Goal: Task Accomplishment & Management: Manage account settings

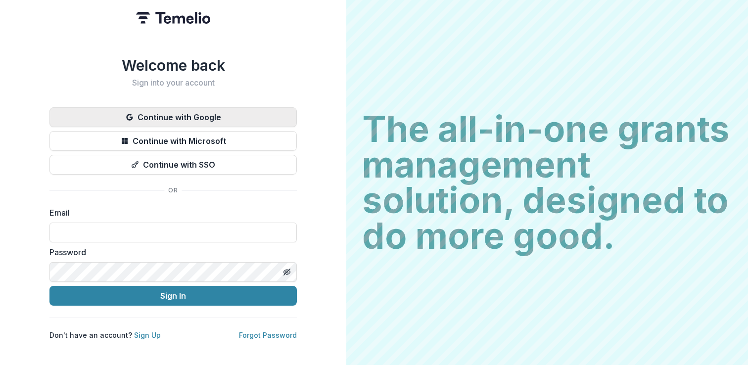
click at [236, 112] on button "Continue with Google" at bounding box center [172, 117] width 247 height 20
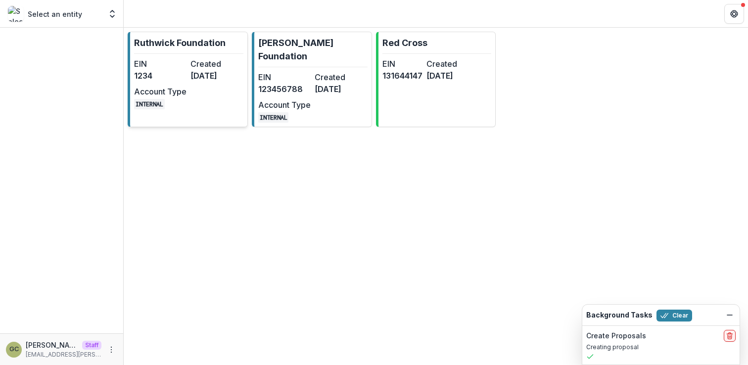
click at [211, 52] on link "Ruthwick Foundation EIN 1234 Created 3 years ago Account Type INTERNAL" at bounding box center [188, 79] width 120 height 95
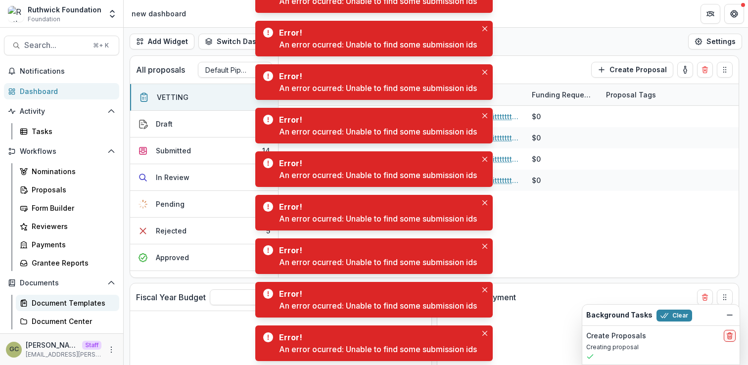
click at [59, 300] on div "Document Templates" at bounding box center [72, 303] width 80 height 10
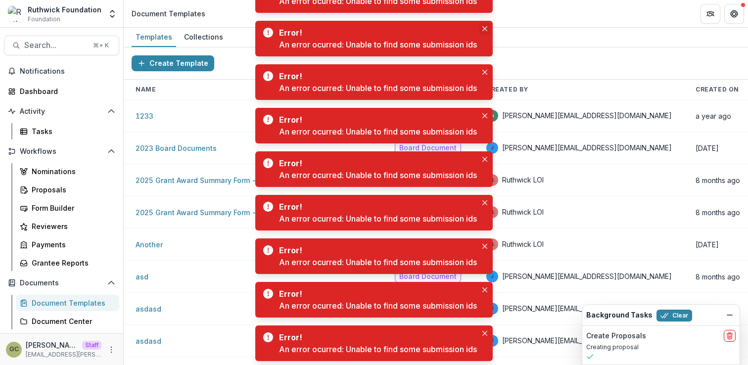
click at [487, 28] on icon "Close" at bounding box center [484, 28] width 5 height 5
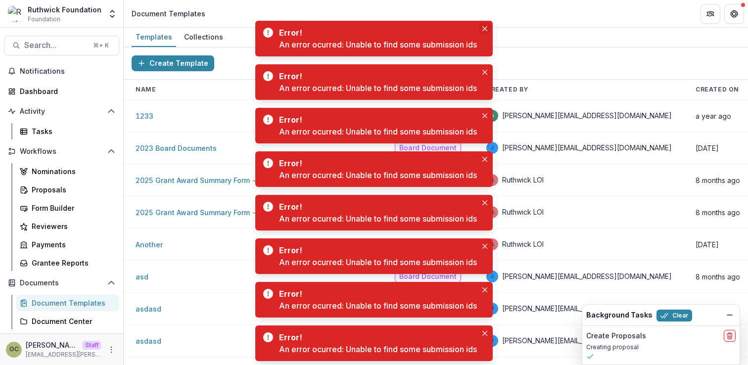
click at [487, 32] on button "Close" at bounding box center [485, 29] width 12 height 12
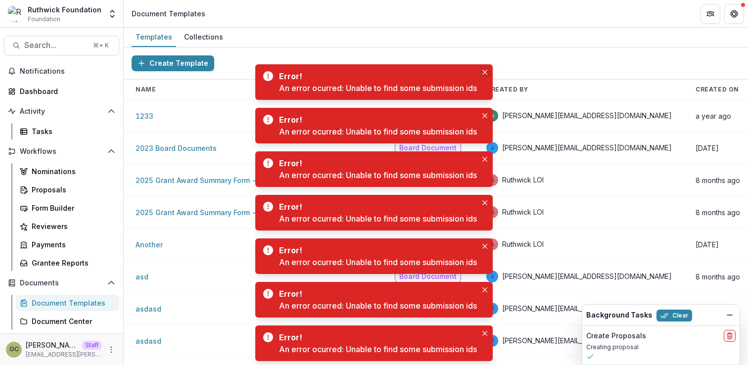
click at [485, 68] on button "Close" at bounding box center [485, 72] width 12 height 12
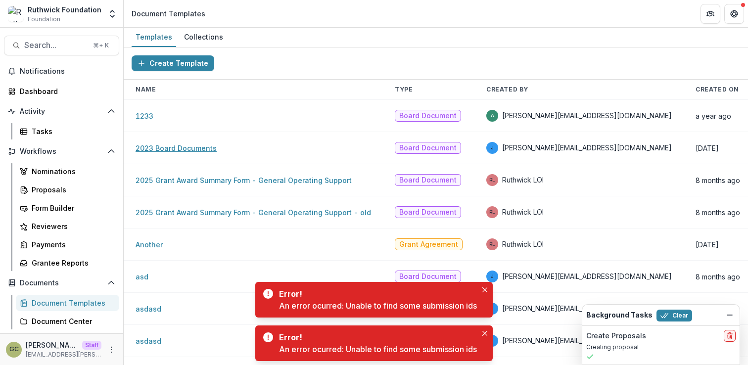
click at [194, 145] on link "2023 Board Documents" at bounding box center [176, 148] width 81 height 8
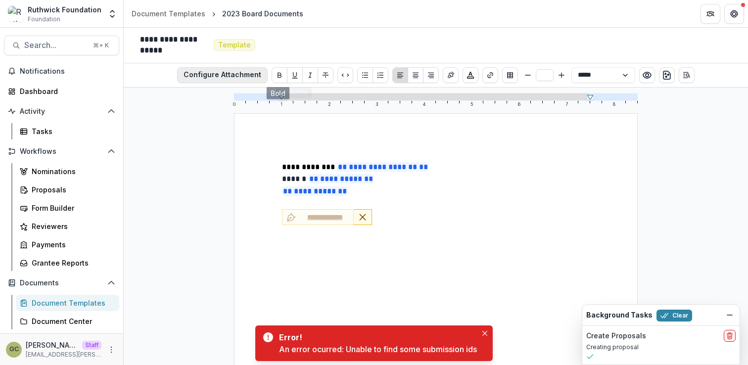
click at [252, 72] on button "Configure Attachment" at bounding box center [222, 75] width 91 height 16
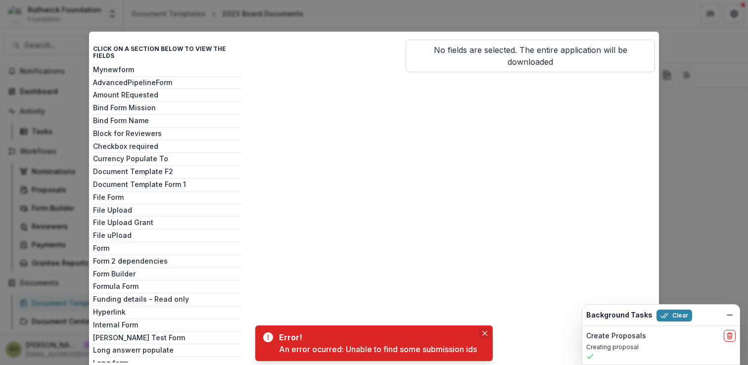
click at [487, 334] on icon "Close" at bounding box center [484, 333] width 5 height 5
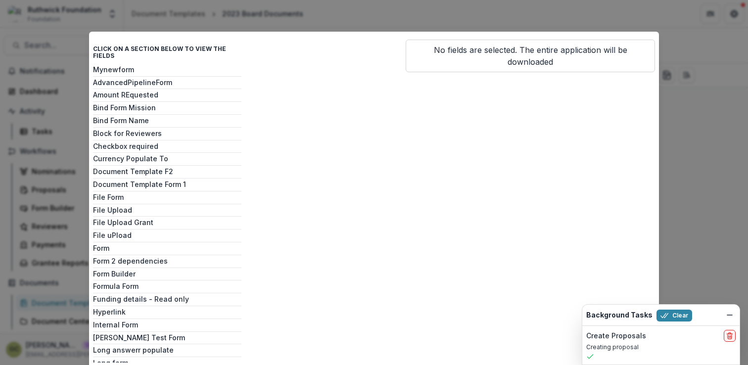
scroll to position [30, 0]
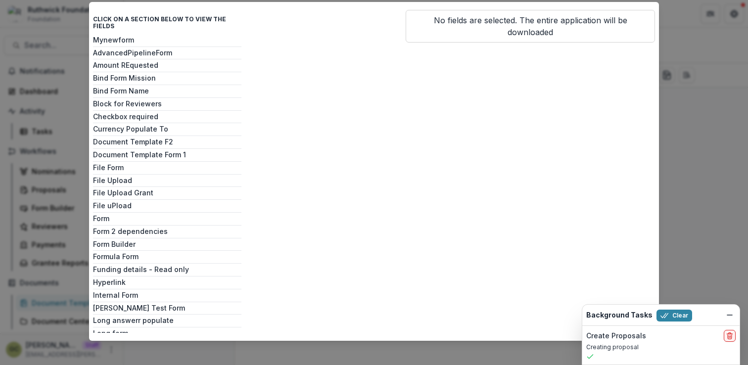
click at [711, 177] on div "Click on a section below to view the fields Mynewform AdvancedPipelineForm Amou…" at bounding box center [374, 182] width 748 height 365
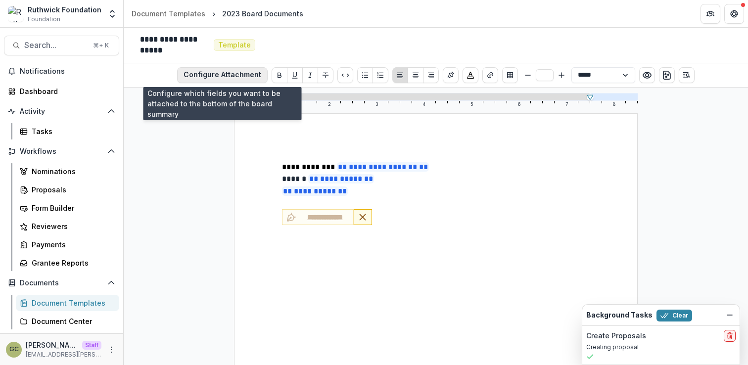
click at [251, 74] on button "Configure Attachment" at bounding box center [222, 75] width 91 height 16
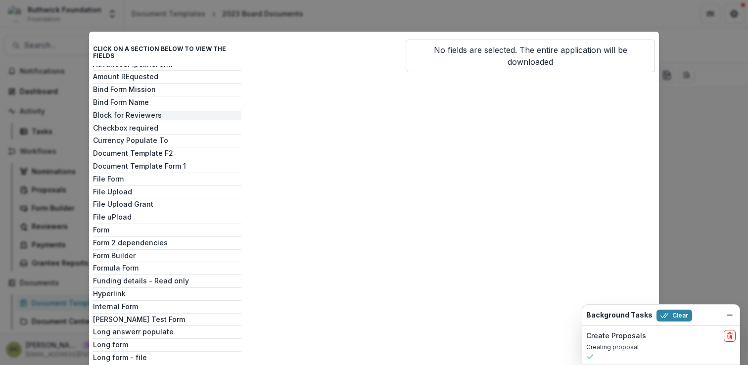
scroll to position [45, 0]
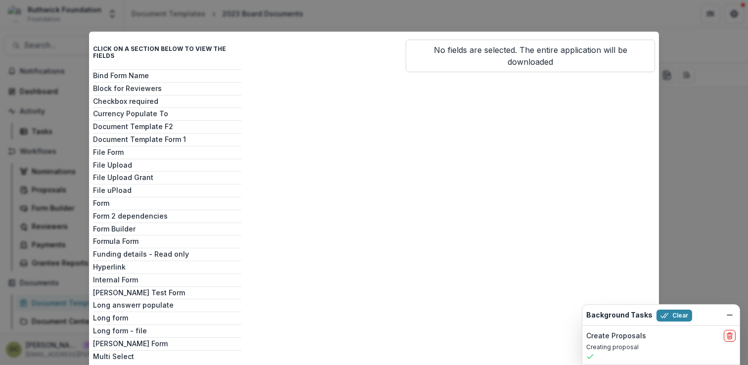
click at [180, 124] on div "Mynewform AdvancedPipelineForm Amount REquested Bind Form Mission Bind Form Nam…" at bounding box center [167, 214] width 148 height 297
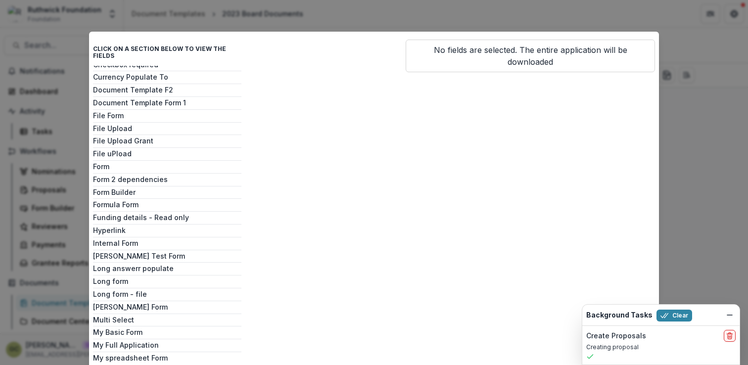
scroll to position [74, 0]
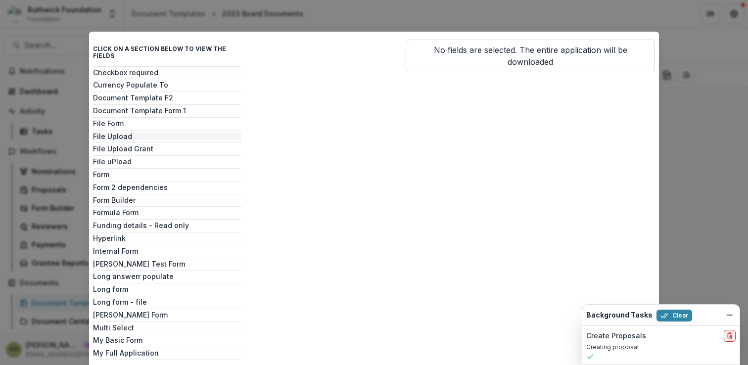
click at [140, 133] on button "File Upload" at bounding box center [167, 137] width 148 height 8
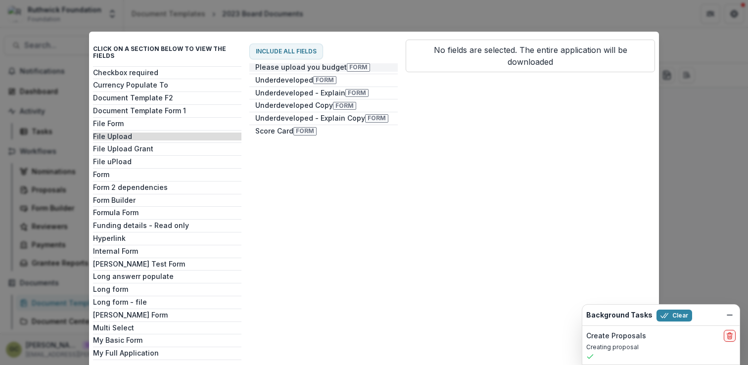
click at [331, 68] on button "Please upload you budget Form" at bounding box center [323, 67] width 148 height 8
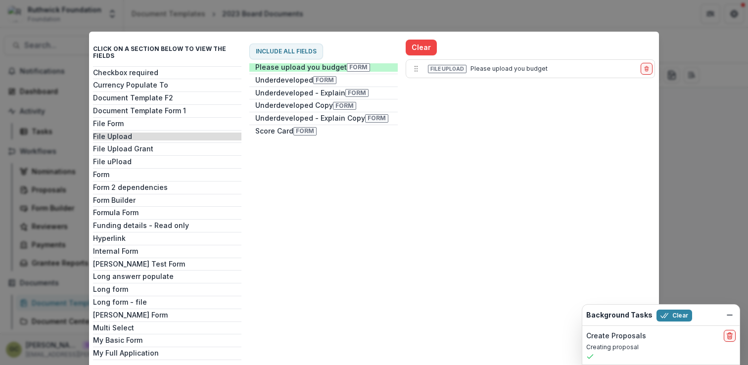
click at [596, 102] on div "Clear File Upload Please upload you budget" at bounding box center [530, 188] width 249 height 297
click at [660, 130] on div "Click on a section below to view the fields Mynewform AdvancedPipelineForm Amou…" at bounding box center [374, 182] width 748 height 365
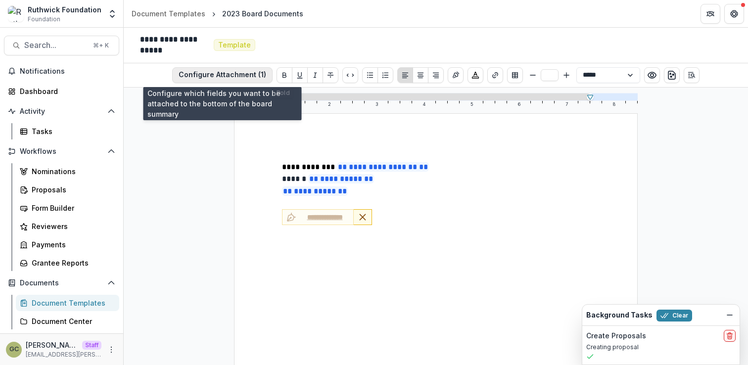
click at [244, 77] on button "Configure Attachment (1)" at bounding box center [222, 75] width 100 height 16
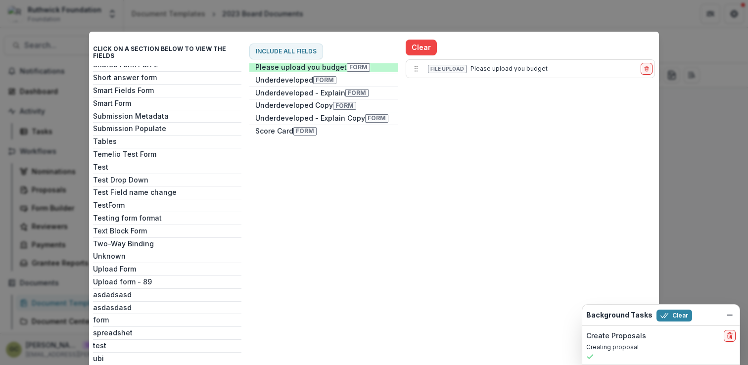
scroll to position [35, 0]
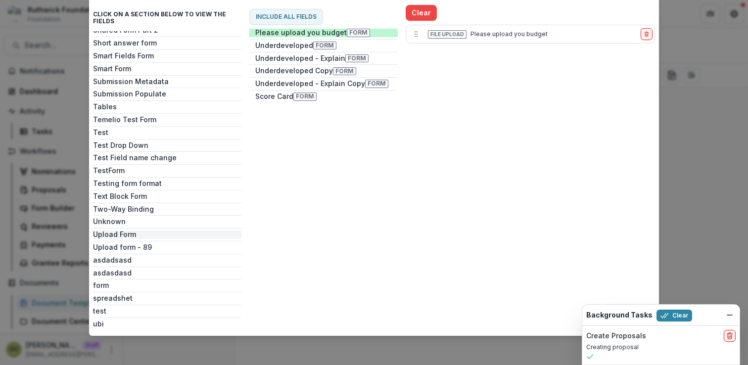
click at [160, 230] on button "Upload Form" at bounding box center [167, 234] width 148 height 8
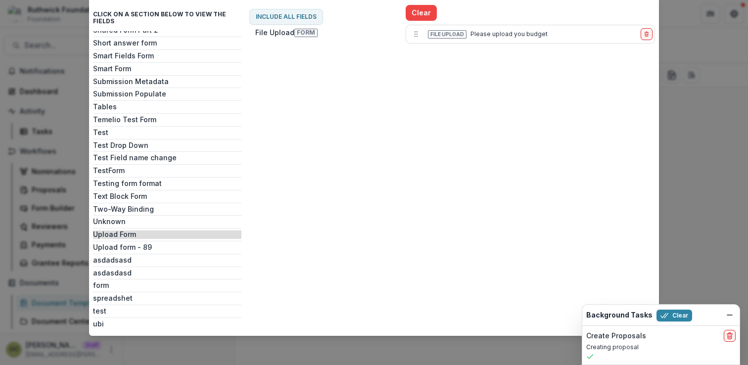
click at [731, 323] on div "Background Tasks Clear" at bounding box center [660, 315] width 157 height 21
click at [730, 315] on line "Dismiss" at bounding box center [729, 315] width 5 height 0
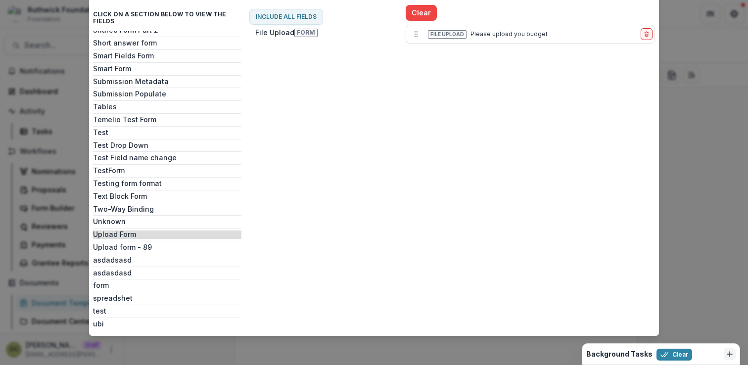
click at [571, 264] on div "Clear File Upload Please upload you budget" at bounding box center [530, 153] width 249 height 297
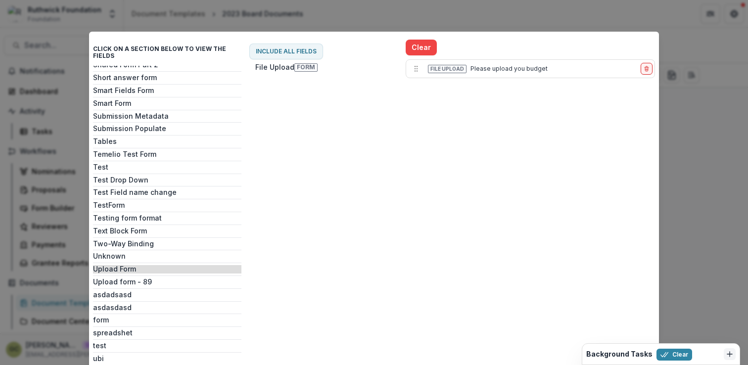
click at [704, 167] on div "Click on a section below to view the fields Mynewform AdvancedPipelineForm Amou…" at bounding box center [374, 182] width 748 height 365
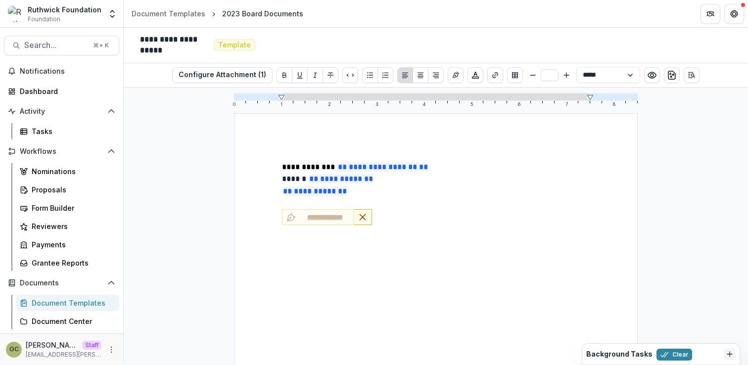
click at [380, 182] on p "**********" at bounding box center [436, 179] width 308 height 12
click at [390, 209] on p at bounding box center [436, 203] width 308 height 12
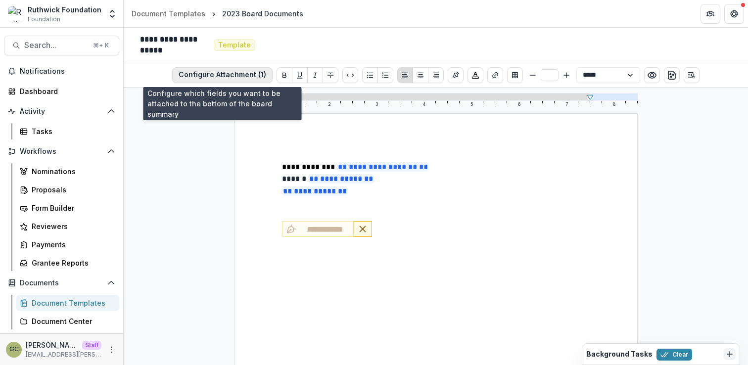
click at [225, 75] on button "Configure Attachment (1)" at bounding box center [222, 75] width 100 height 16
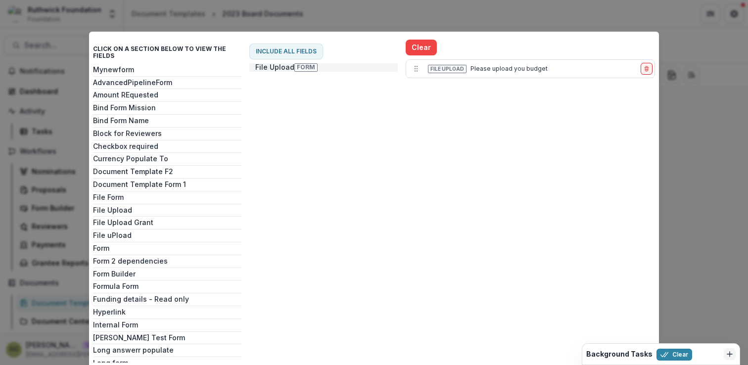
click at [269, 67] on button "File Upload Form" at bounding box center [323, 67] width 148 height 8
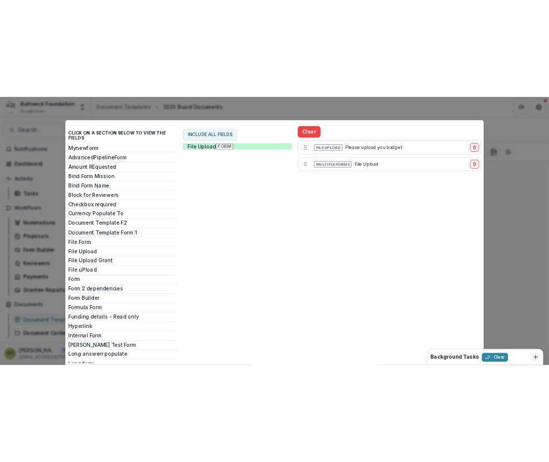
scroll to position [35, 0]
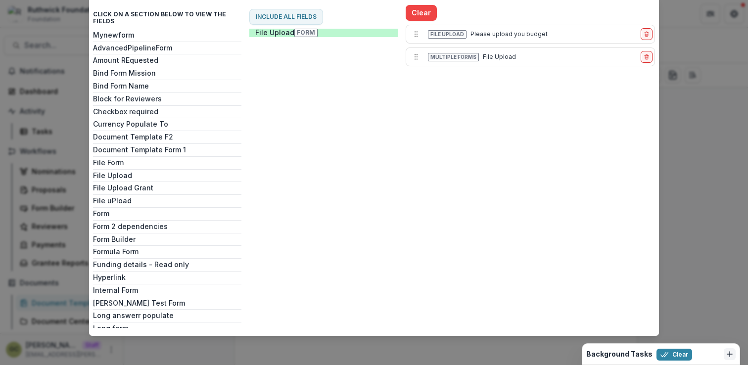
click at [698, 285] on div "Click on a section below to view the fields Mynewform AdvancedPipelineForm Amou…" at bounding box center [374, 182] width 748 height 365
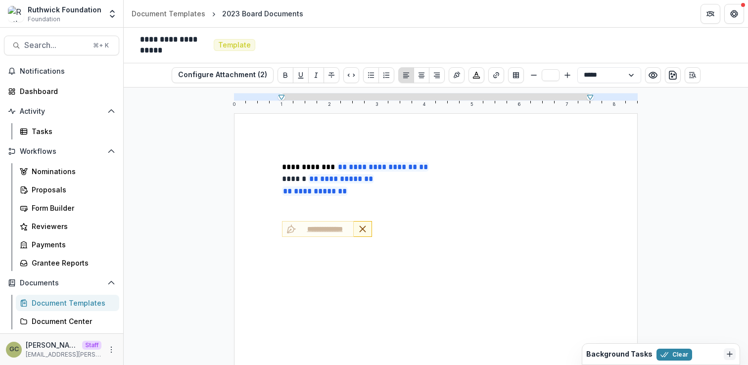
click at [421, 180] on p "**********" at bounding box center [436, 179] width 308 height 12
click at [239, 73] on button "Configure Attachment (2)" at bounding box center [223, 75] width 102 height 16
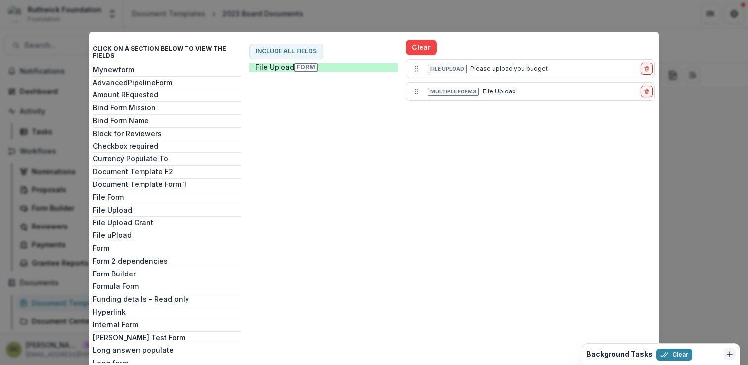
click at [699, 202] on div "Click on a section below to view the fields Mynewform AdvancedPipelineForm Amou…" at bounding box center [374, 182] width 748 height 365
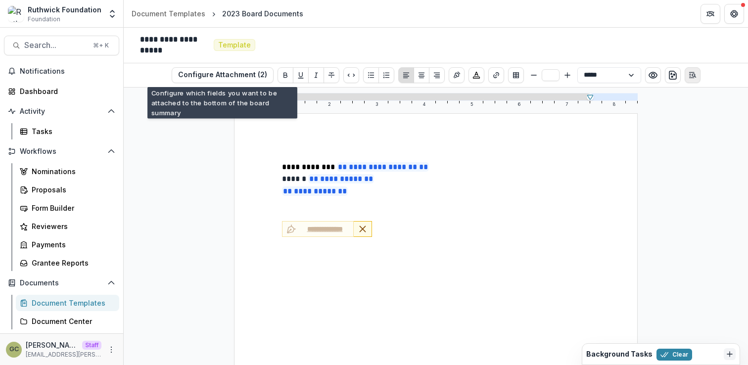
click at [690, 78] on line "Open Editor Sidebar" at bounding box center [691, 78] width 4 height 0
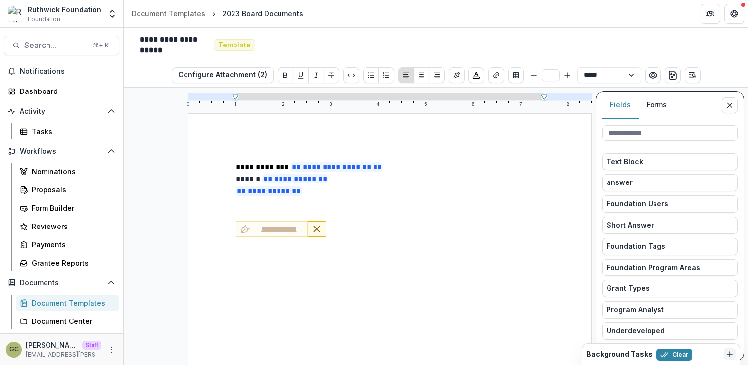
click at [493, 162] on p "**********" at bounding box center [390, 167] width 308 height 12
click at [253, 75] on button "Configure Attachment (2)" at bounding box center [223, 75] width 102 height 16
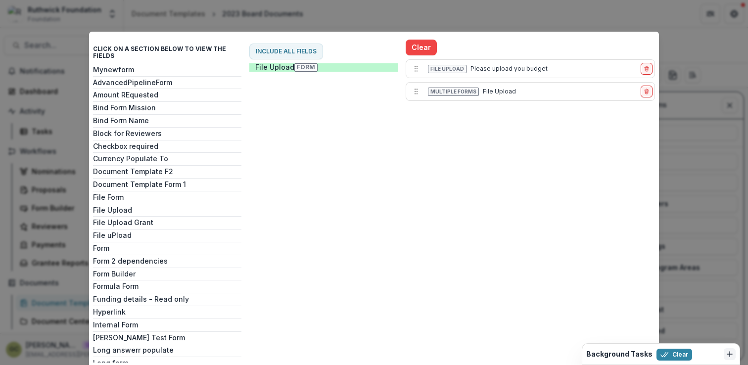
click at [173, 118] on div "Mynewform AdvancedPipelineForm Amount REquested Bind Form Mission Bind Form Nam…" at bounding box center [167, 214] width 148 height 297
click at [145, 117] on button "Bind Form Name" at bounding box center [167, 121] width 148 height 8
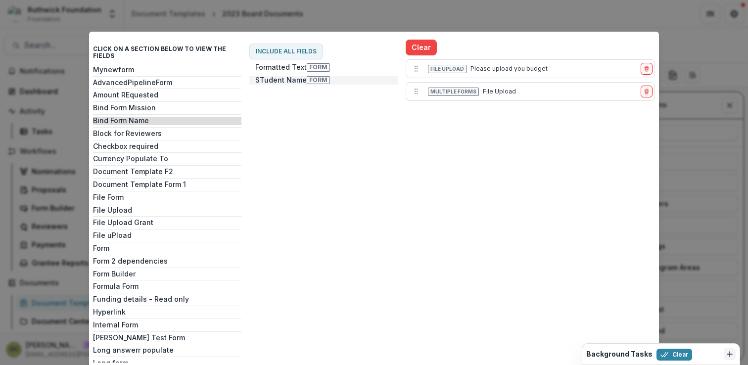
click at [278, 81] on button "STudent Name Form" at bounding box center [323, 80] width 148 height 8
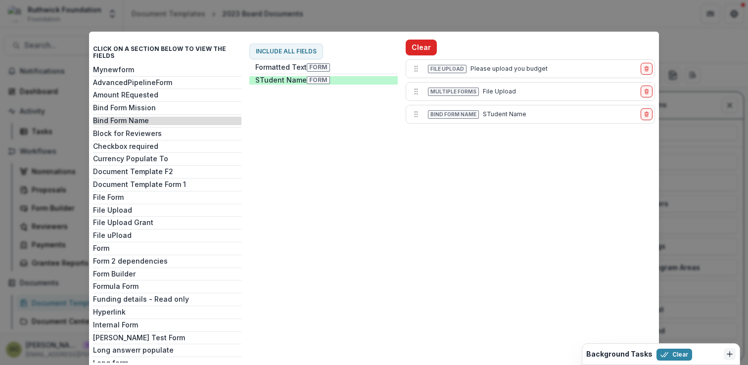
click at [428, 53] on button "Clear" at bounding box center [421, 48] width 31 height 16
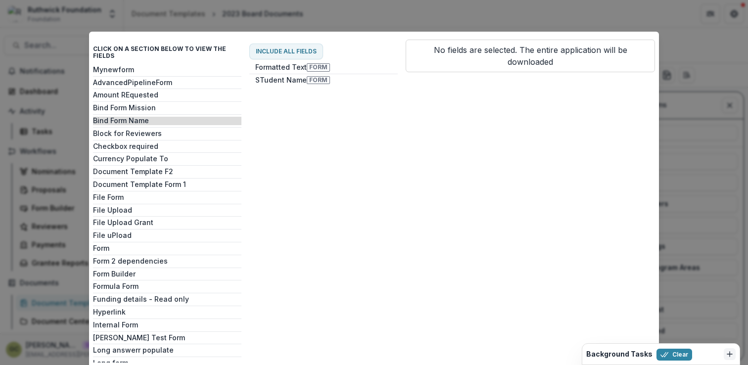
click at [678, 198] on div "Click on a section below to view the fields Mynewform AdvancedPipelineForm Amou…" at bounding box center [374, 182] width 748 height 365
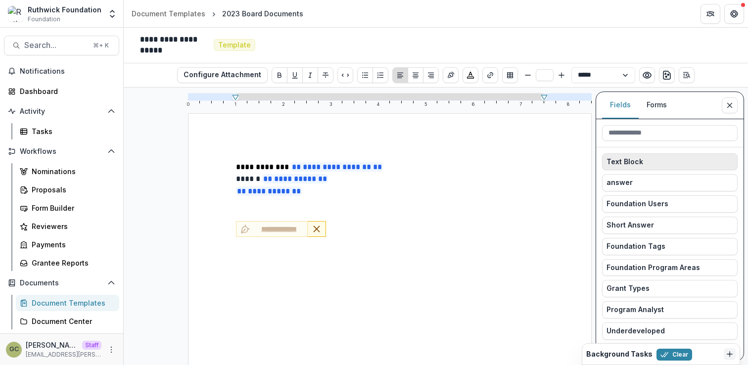
click at [671, 167] on button "Text Block" at bounding box center [670, 161] width 136 height 17
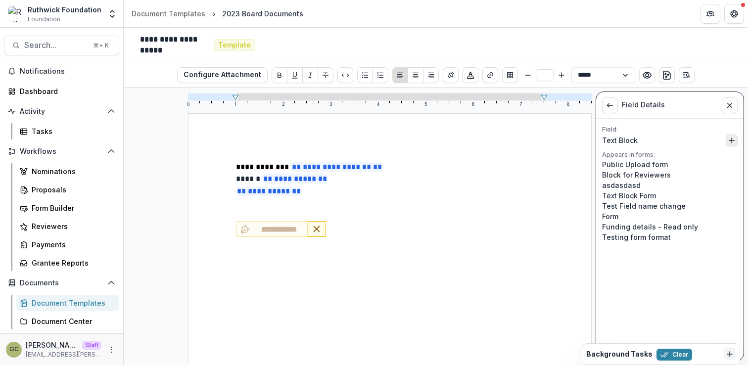
click at [729, 142] on icon "Insert Text Block into document" at bounding box center [732, 141] width 8 height 8
click at [726, 111] on button "Close sidebar" at bounding box center [730, 105] width 16 height 16
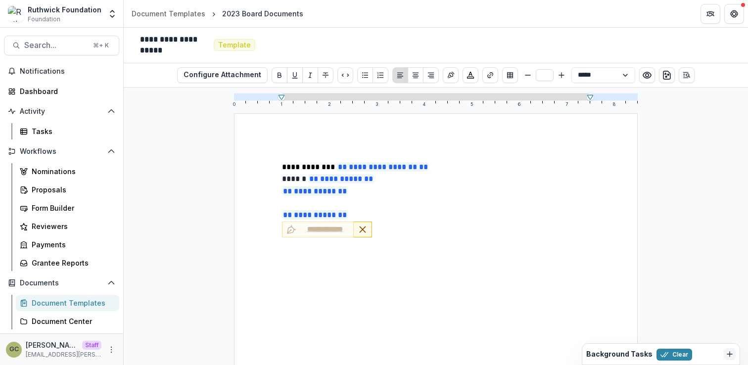
click at [437, 187] on p "**********" at bounding box center [436, 191] width 308 height 12
click at [687, 77] on icon "Open Editor Sidebar" at bounding box center [687, 75] width 8 height 8
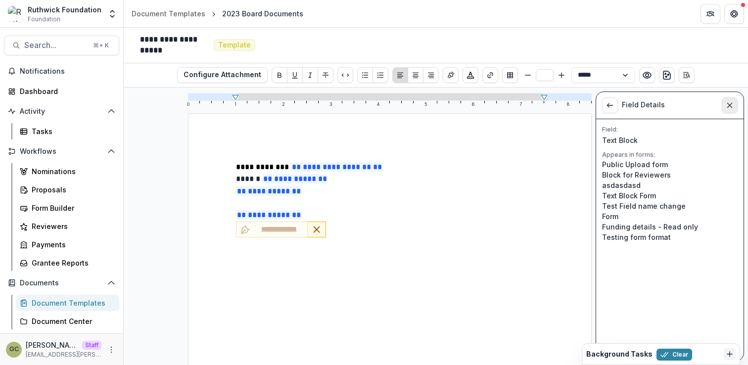
click at [728, 107] on line "Close sidebar" at bounding box center [730, 105] width 4 height 4
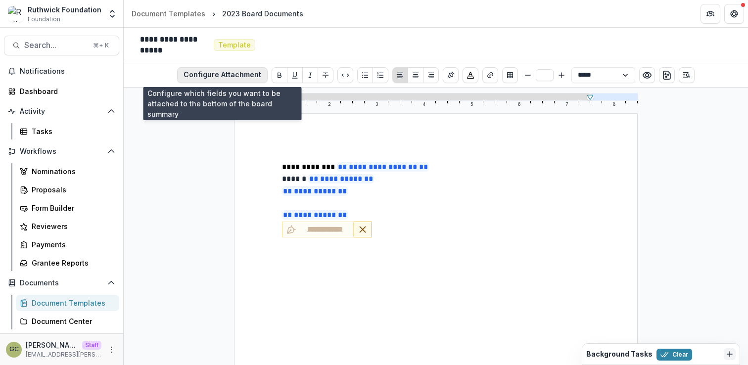
click at [220, 71] on button "Configure Attachment" at bounding box center [222, 75] width 91 height 16
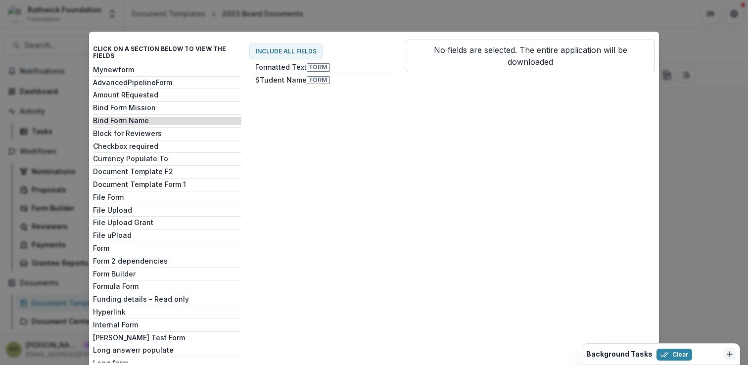
click at [681, 154] on div "Click on a section below to view the fields Mynewform AdvancedPipelineForm Amou…" at bounding box center [374, 182] width 748 height 365
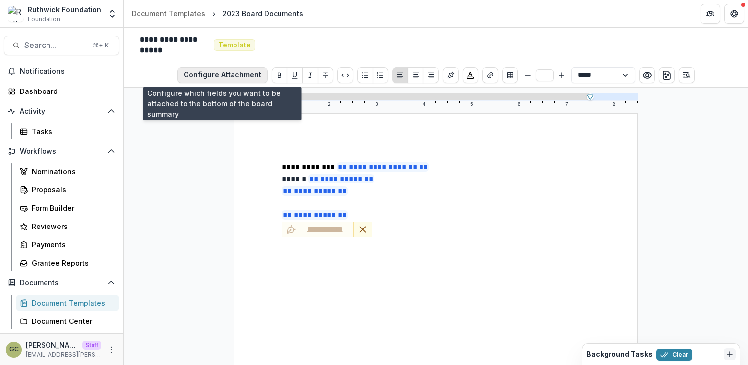
click at [230, 71] on button "Configure Attachment" at bounding box center [222, 75] width 91 height 16
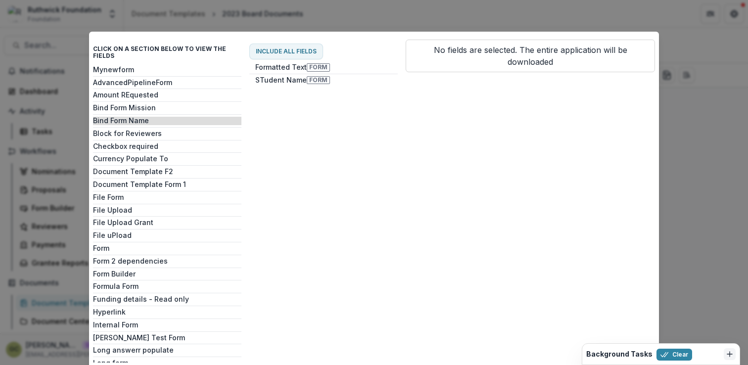
click at [687, 117] on div "Click on a section below to view the fields Mynewform AdvancedPipelineForm Amou…" at bounding box center [374, 182] width 748 height 365
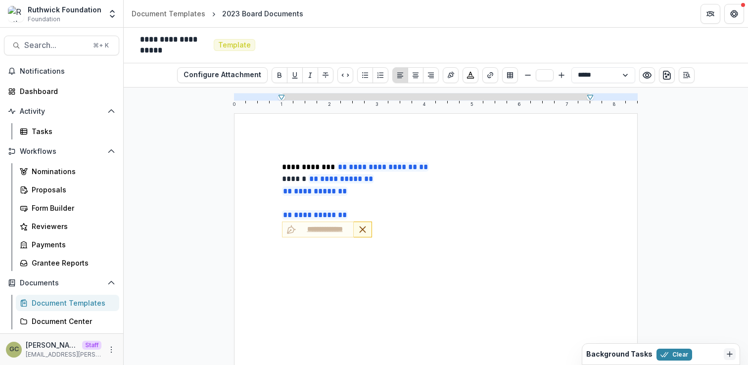
click at [392, 232] on div "**********" at bounding box center [436, 230] width 308 height 17
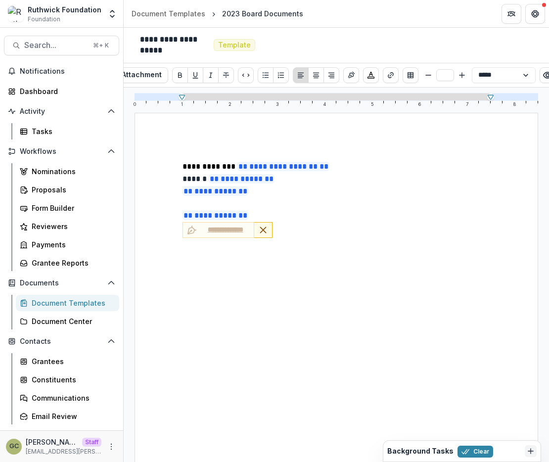
click at [448, 171] on p "**********" at bounding box center [336, 167] width 308 height 12
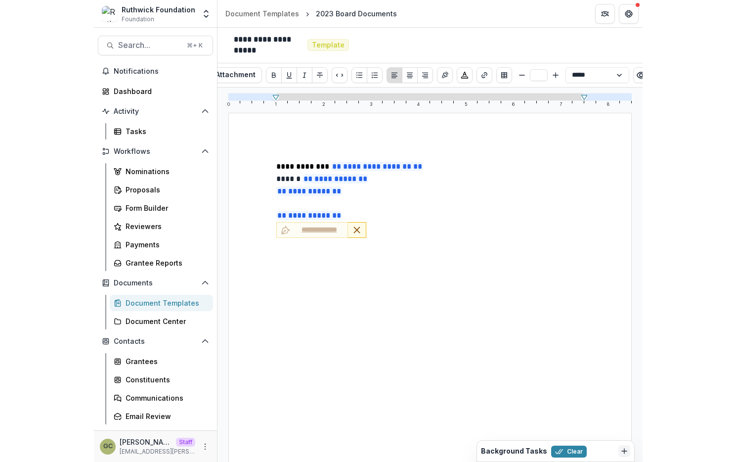
scroll to position [1, 0]
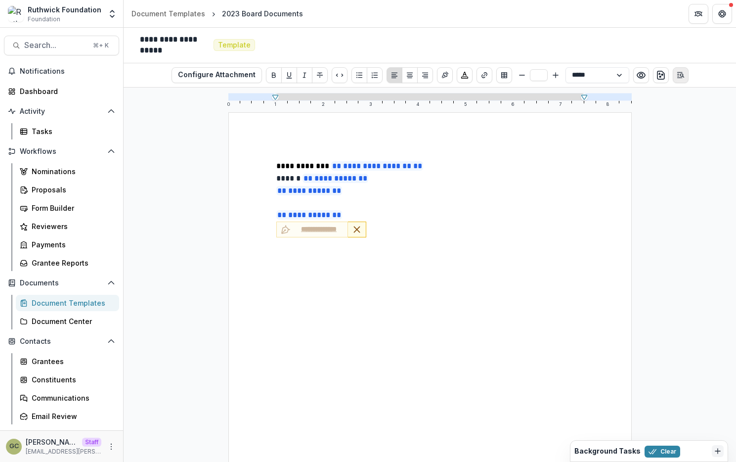
click at [678, 74] on line "Open Editor Sidebar" at bounding box center [678, 74] width 1 height 0
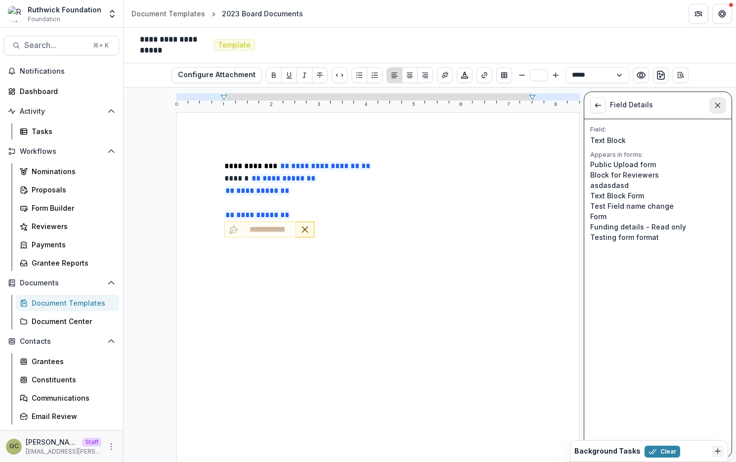
click at [720, 106] on icon "Close sidebar" at bounding box center [718, 105] width 8 height 8
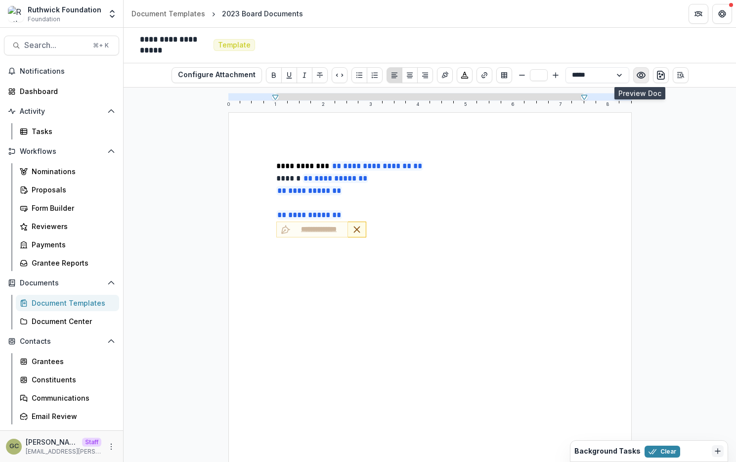
click at [644, 75] on icon "Preview preview-doc.pdf" at bounding box center [642, 75] width 10 height 10
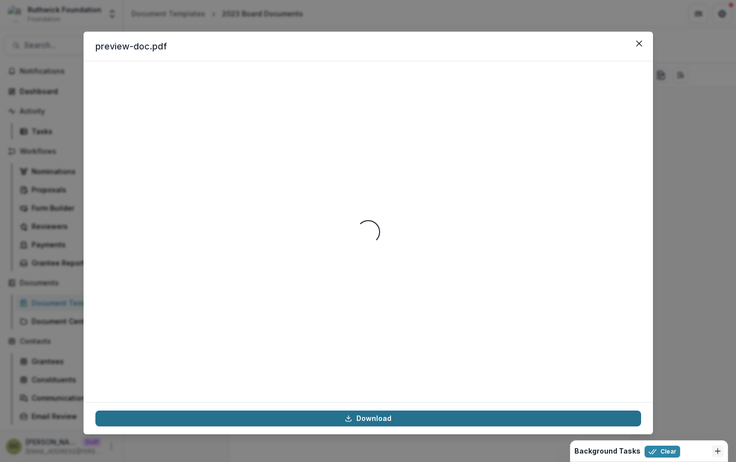
click at [377, 364] on link "Download" at bounding box center [368, 418] width 546 height 16
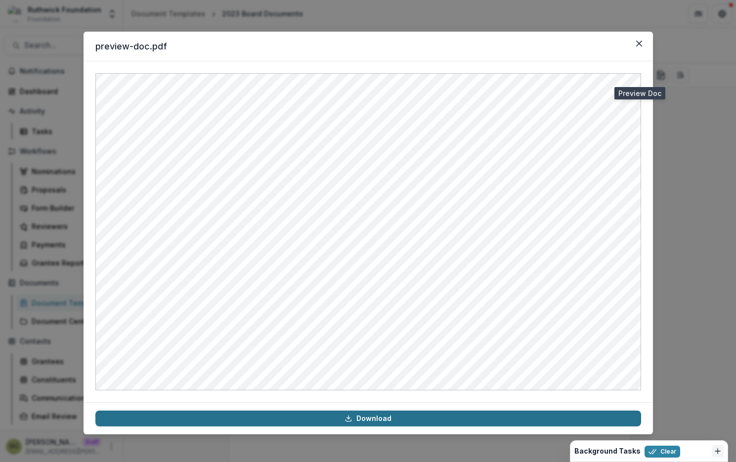
click at [371, 364] on link "Download" at bounding box center [368, 418] width 546 height 16
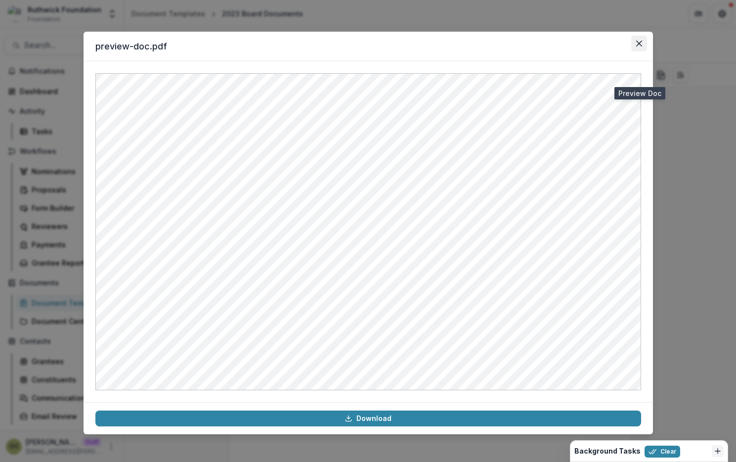
click at [637, 50] on button "Close" at bounding box center [640, 44] width 16 height 16
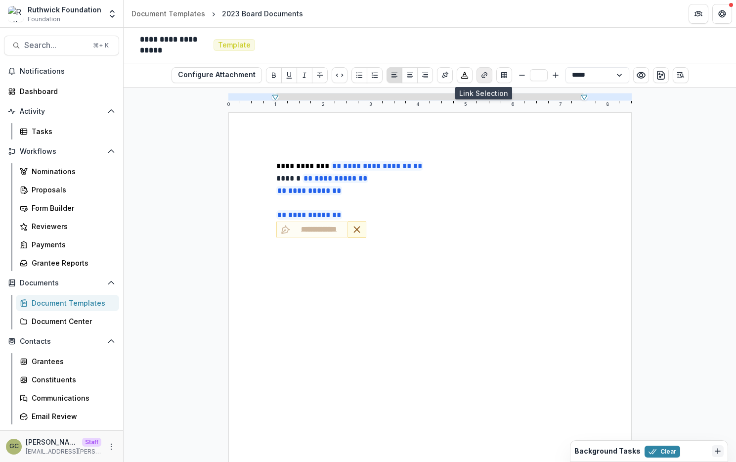
click at [481, 74] on icon "Create link" at bounding box center [485, 75] width 8 height 8
click at [473, 184] on p "**********" at bounding box center [430, 179] width 308 height 12
click at [437, 212] on p "**********" at bounding box center [430, 215] width 308 height 12
click at [423, 229] on div "**********" at bounding box center [430, 230] width 308 height 17
click at [411, 258] on p at bounding box center [430, 256] width 308 height 12
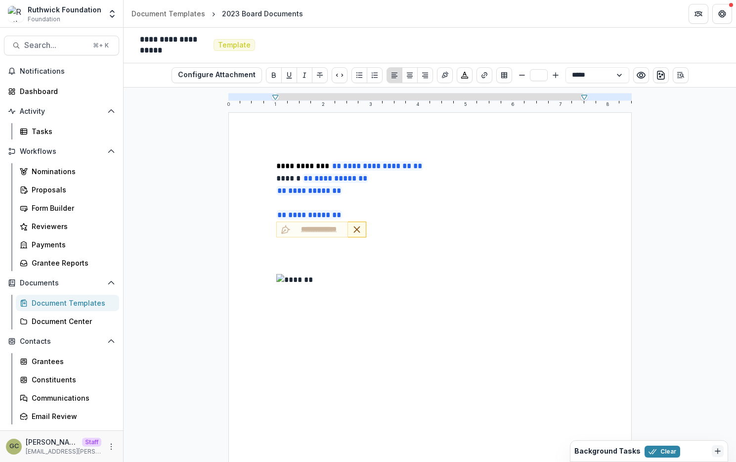
scroll to position [86, 0]
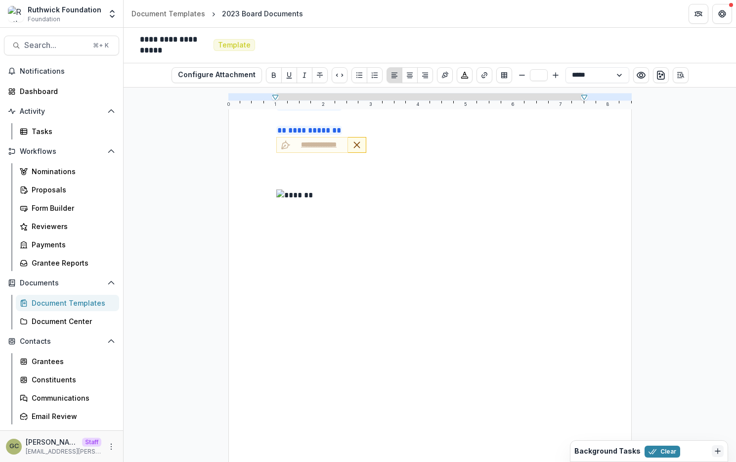
click at [404, 308] on img at bounding box center [436, 280] width 320 height 183
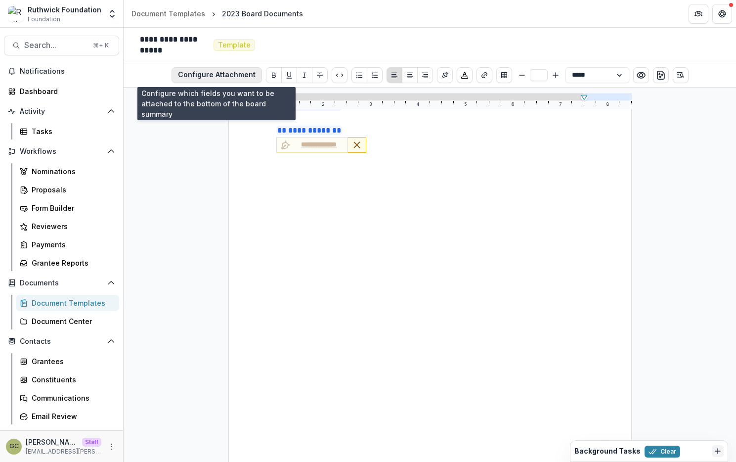
click at [229, 76] on button "Configure Attachment" at bounding box center [217, 75] width 91 height 16
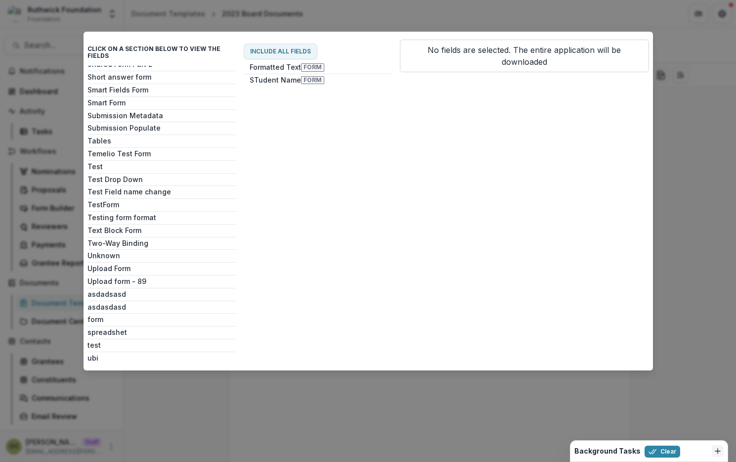
scroll to position [0, 0]
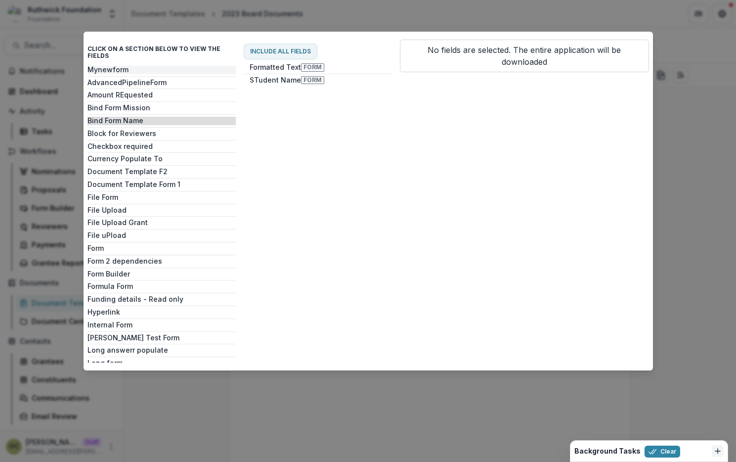
click at [170, 66] on button "Mynewform" at bounding box center [162, 70] width 148 height 8
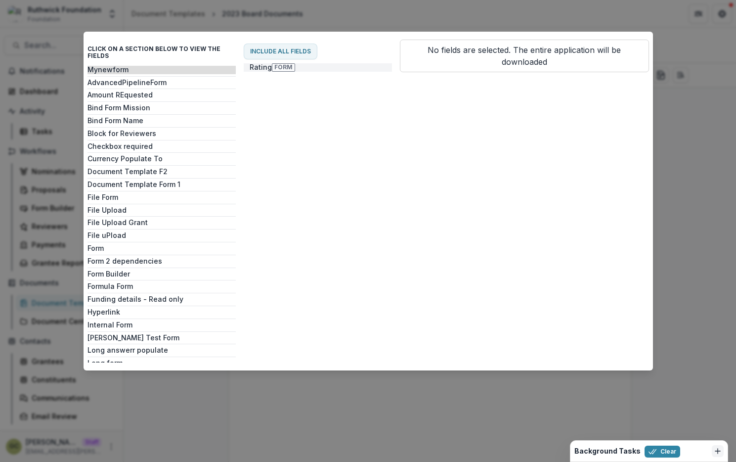
click at [268, 67] on button "Rating Form" at bounding box center [318, 67] width 148 height 8
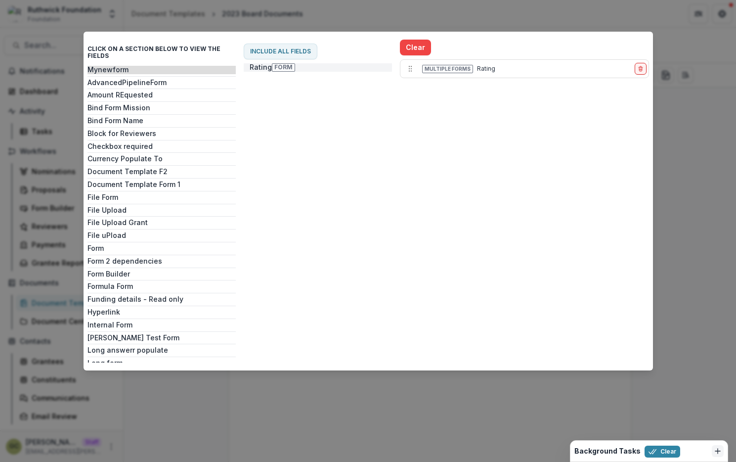
click at [364, 69] on button "Rating Form" at bounding box center [318, 67] width 148 height 8
click at [448, 68] on span "Multiple Forms" at bounding box center [447, 69] width 51 height 8
click at [411, 67] on icon "Move field" at bounding box center [411, 69] width 8 height 8
click at [403, 61] on button "Move field" at bounding box center [411, 69] width 16 height 16
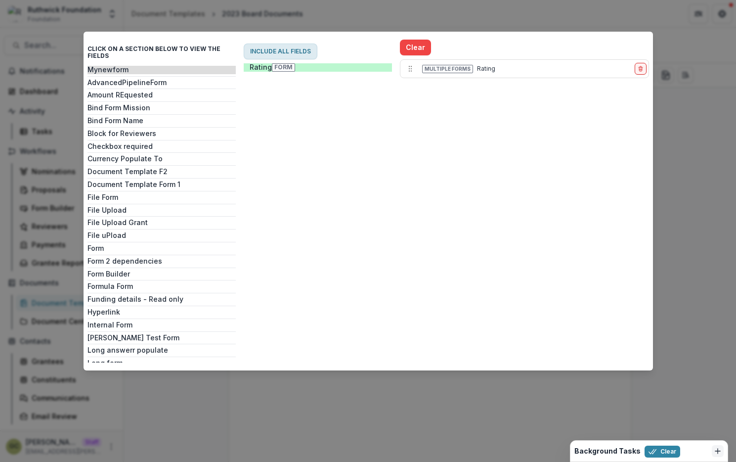
click at [293, 48] on button "Include all fields" at bounding box center [281, 52] width 74 height 16
click at [505, 149] on div "Clear Multiple Forms Rating" at bounding box center [524, 188] width 249 height 297
click at [674, 200] on div "Click on a section below to view the fields Mynewform AdvancedPipelineForm Amou…" at bounding box center [368, 231] width 736 height 462
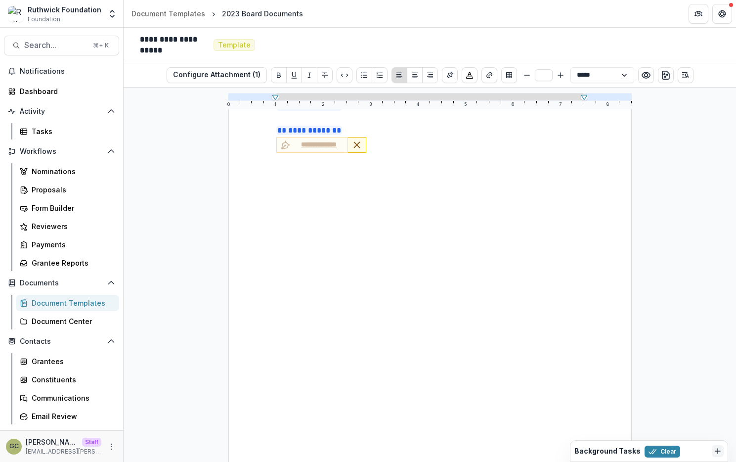
click at [498, 178] on p at bounding box center [430, 184] width 308 height 12
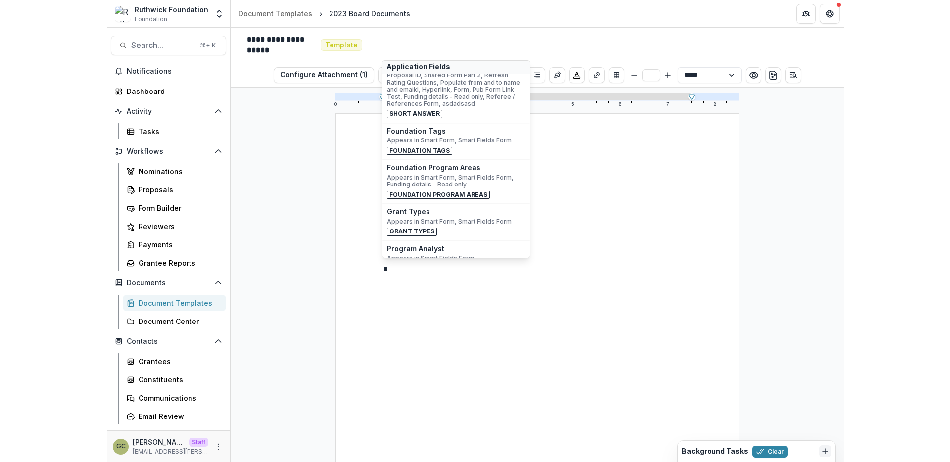
scroll to position [225, 0]
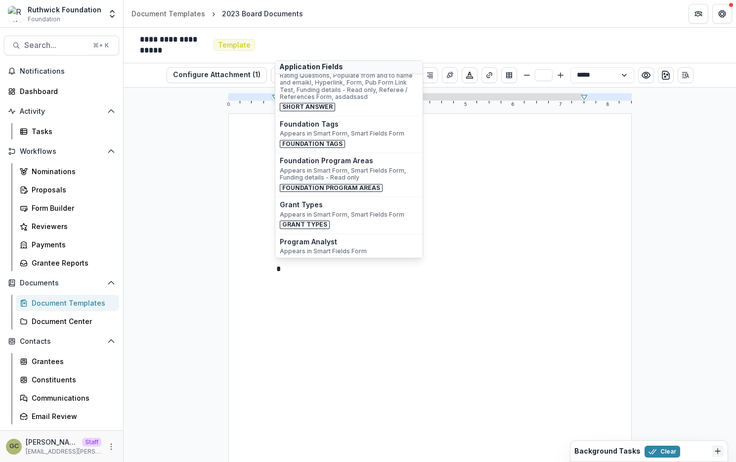
click at [450, 214] on p "**********" at bounding box center [430, 216] width 308 height 12
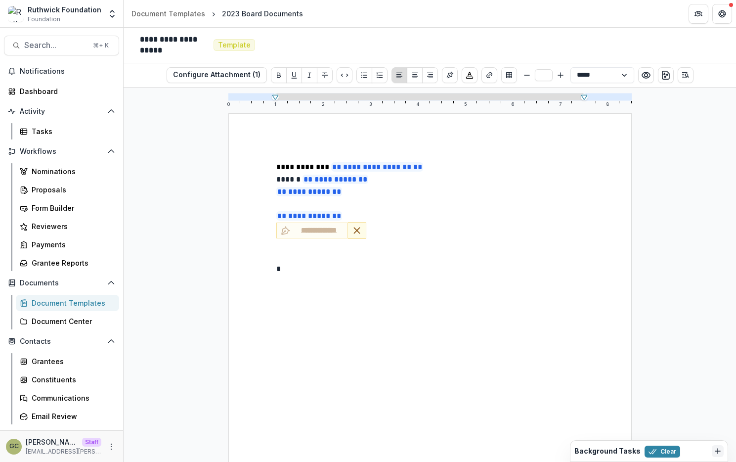
click at [468, 235] on div "**********" at bounding box center [430, 231] width 308 height 17
click at [404, 258] on p at bounding box center [430, 257] width 308 height 12
click at [366, 268] on p "*" at bounding box center [430, 269] width 308 height 12
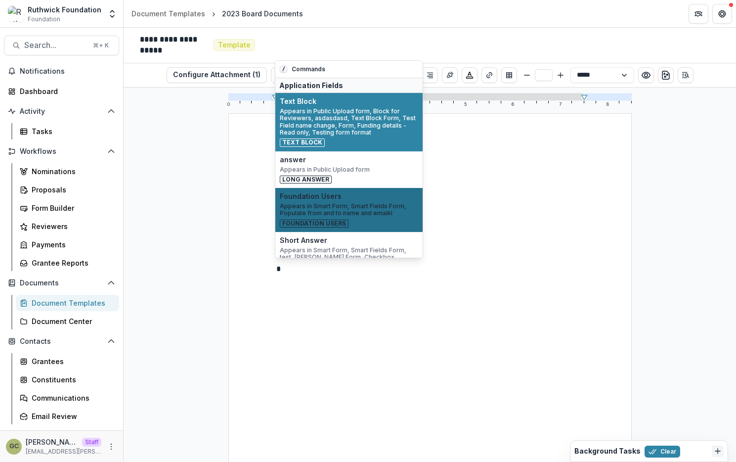
click at [337, 196] on span "Foundation Users" at bounding box center [349, 196] width 138 height 8
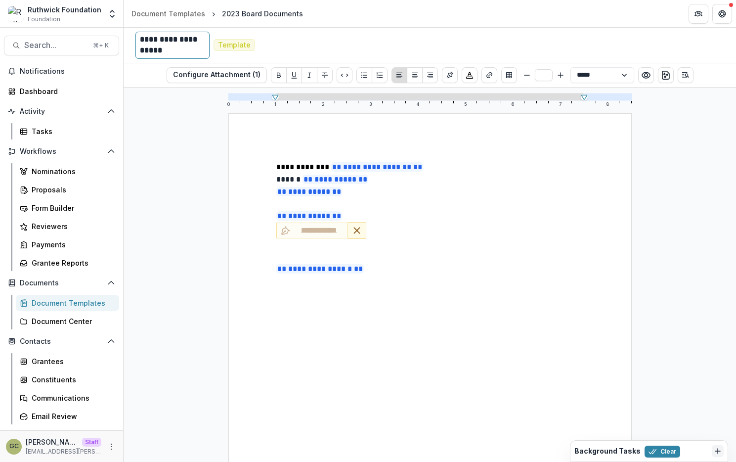
click at [179, 47] on div "**********" at bounding box center [172, 45] width 65 height 22
click at [176, 44] on div "**********" at bounding box center [172, 45] width 65 height 22
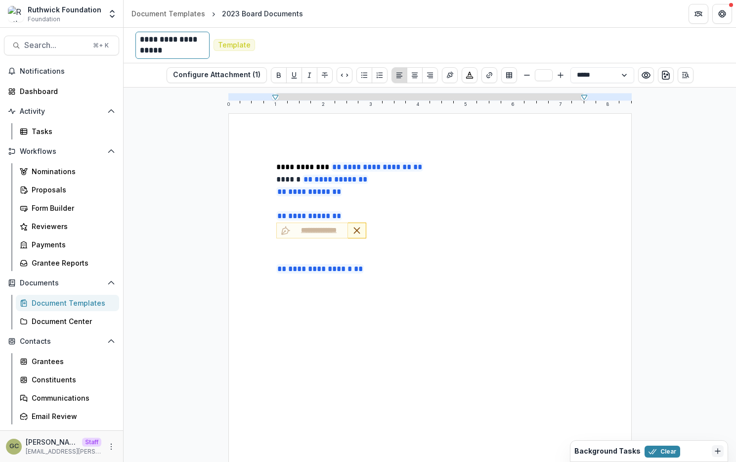
click at [176, 46] on div "**********" at bounding box center [172, 45] width 65 height 22
click at [469, 194] on p "**********" at bounding box center [430, 192] width 308 height 12
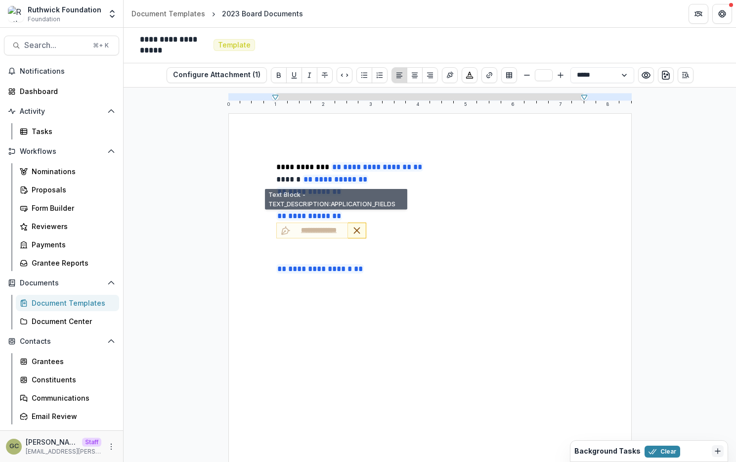
click at [379, 198] on p at bounding box center [430, 204] width 308 height 12
click at [424, 151] on div "**********" at bounding box center [430, 374] width 404 height 522
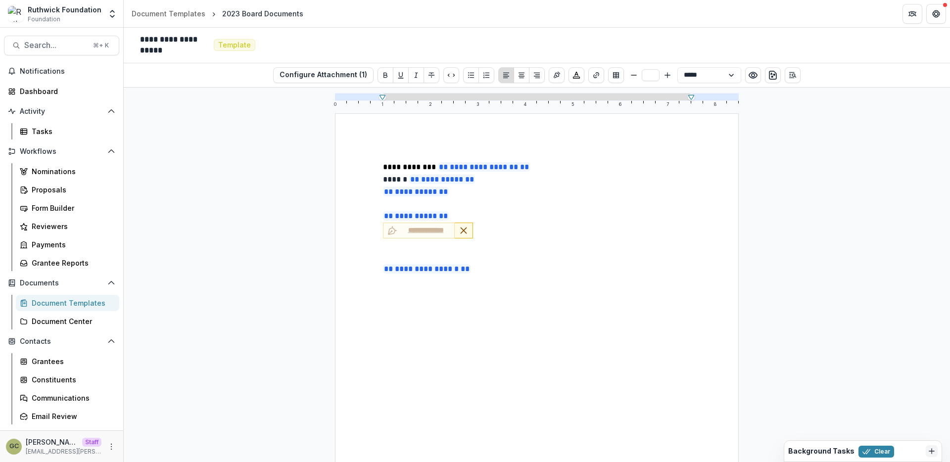
scroll to position [18, 0]
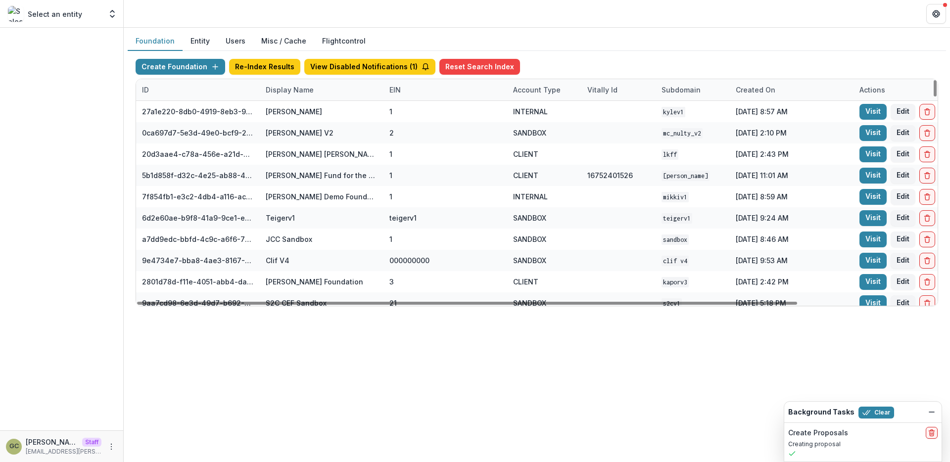
click at [289, 89] on div "Display Name" at bounding box center [290, 90] width 60 height 10
click at [310, 111] on input at bounding box center [321, 112] width 119 height 16
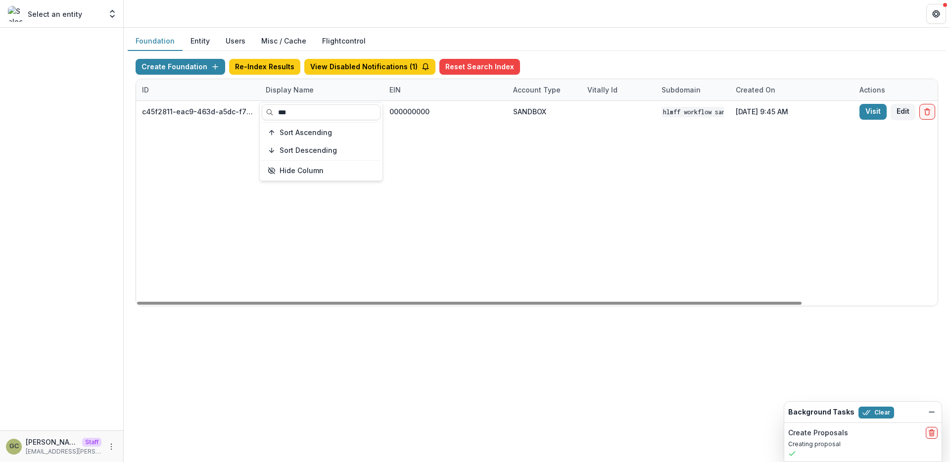
type input "***"
click at [319, 114] on input "***" at bounding box center [321, 112] width 119 height 16
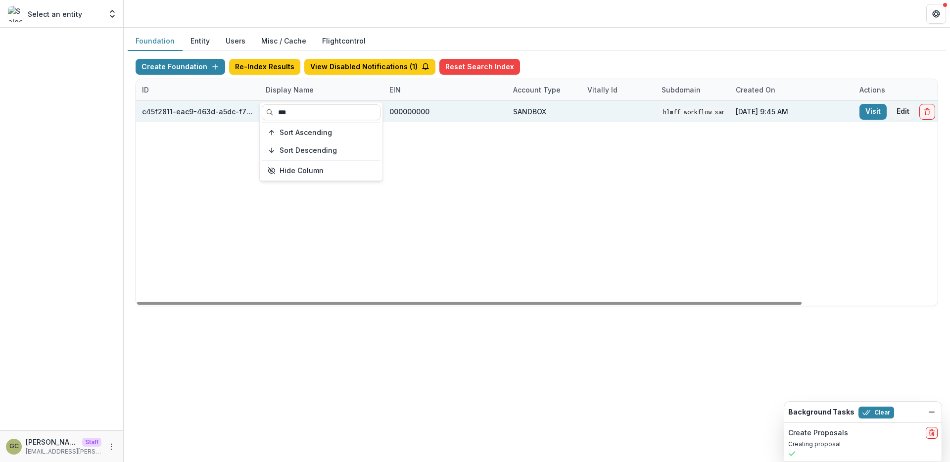
click at [629, 119] on div at bounding box center [618, 111] width 62 height 21
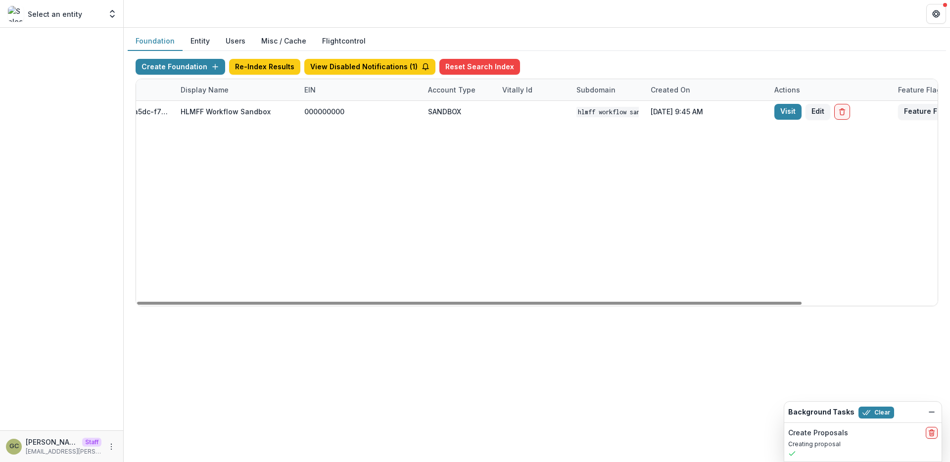
scroll to position [0, 101]
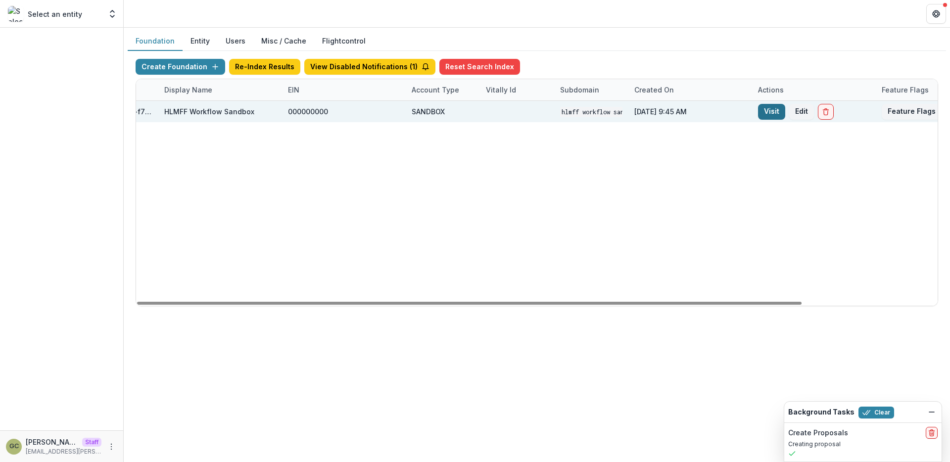
click at [765, 109] on link "Visit" at bounding box center [771, 112] width 27 height 16
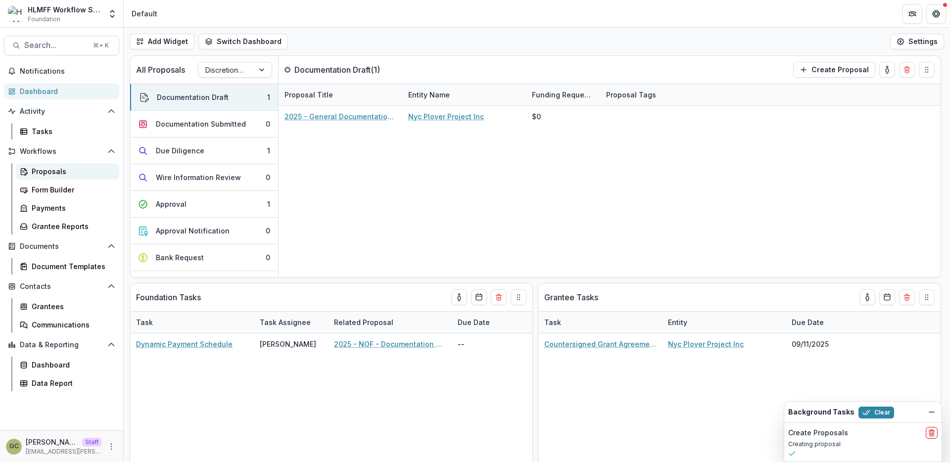
click at [60, 176] on div "Proposals" at bounding box center [72, 171] width 80 height 10
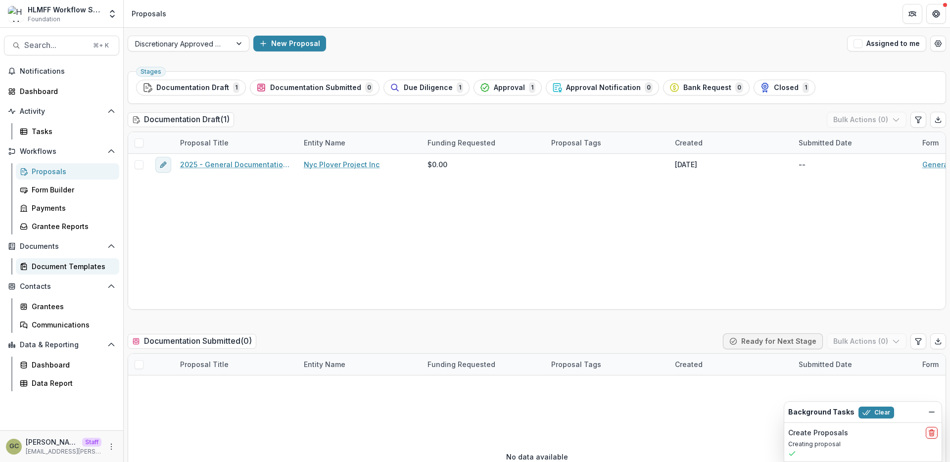
click at [82, 262] on div "Document Templates" at bounding box center [72, 266] width 80 height 10
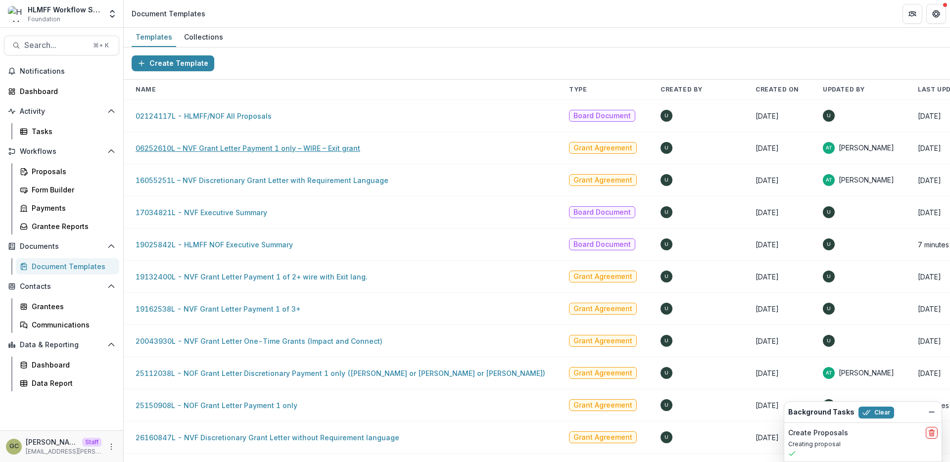
click at [310, 149] on link "06252610L – NVF Grant Letter Payment 1 only – WIRE – Exit grant" at bounding box center [248, 148] width 225 height 8
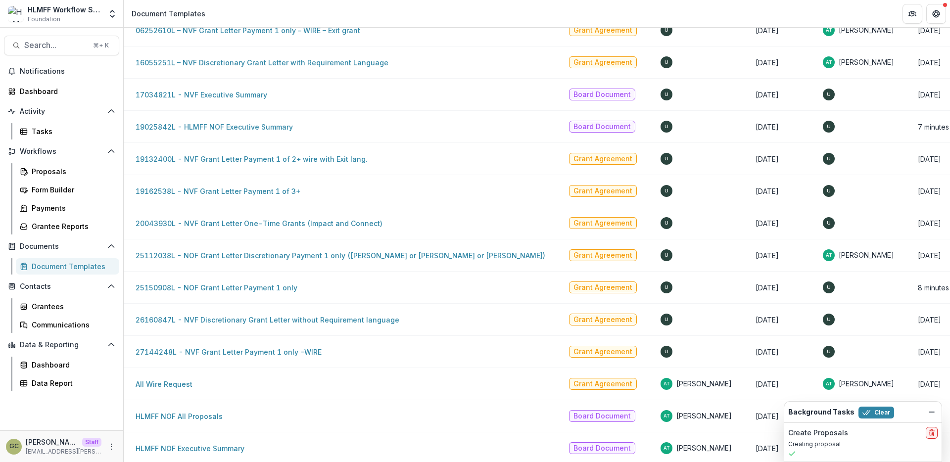
scroll to position [133, 0]
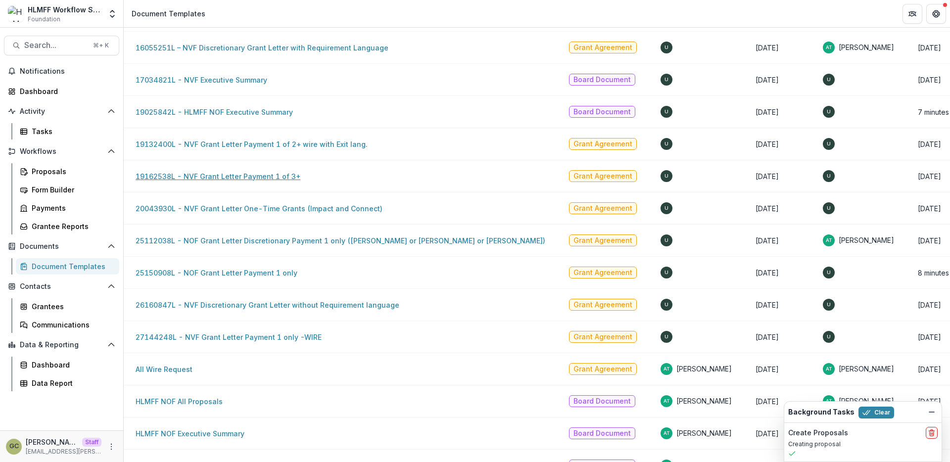
click at [284, 178] on link "19162538L - NVF Grant Letter Payment 1 of 3+" at bounding box center [218, 176] width 165 height 8
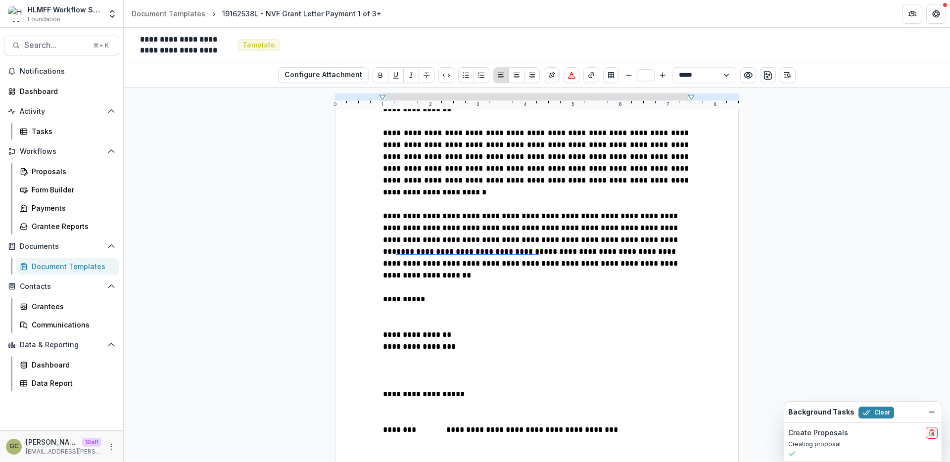
scroll to position [798, 0]
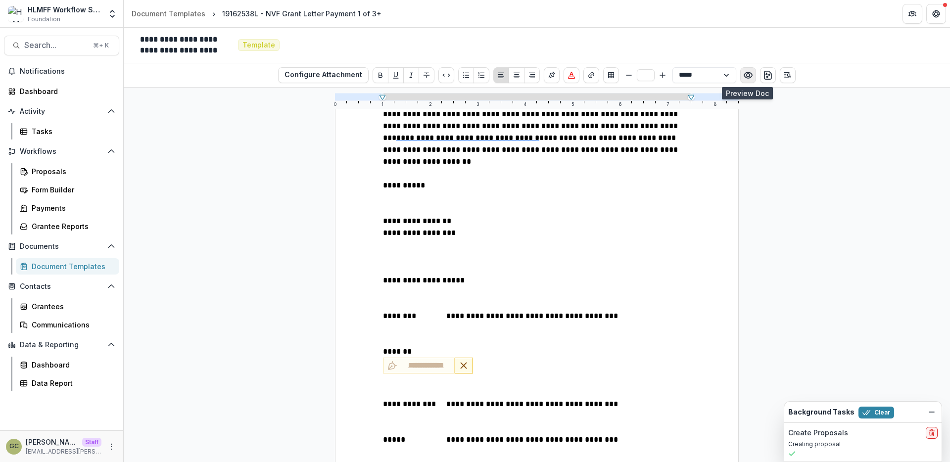
click at [744, 75] on icon "Preview preview-doc.pdf" at bounding box center [748, 75] width 8 height 6
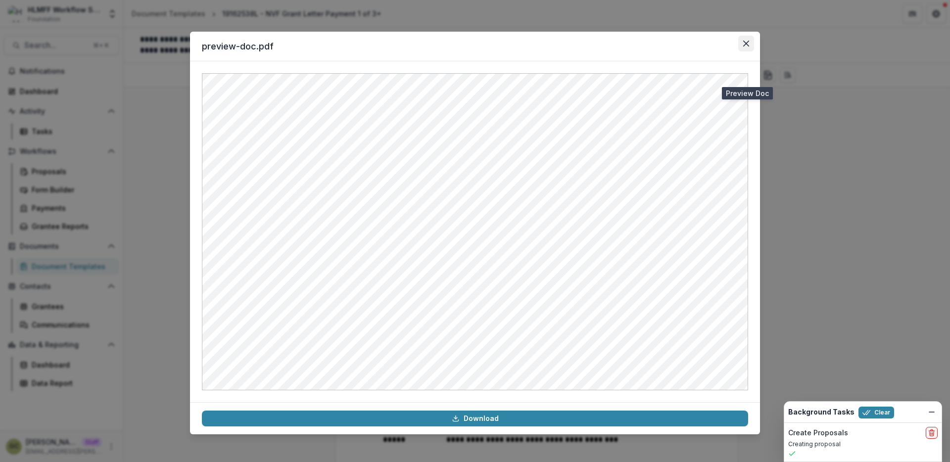
click at [741, 45] on button "Close" at bounding box center [746, 44] width 16 height 16
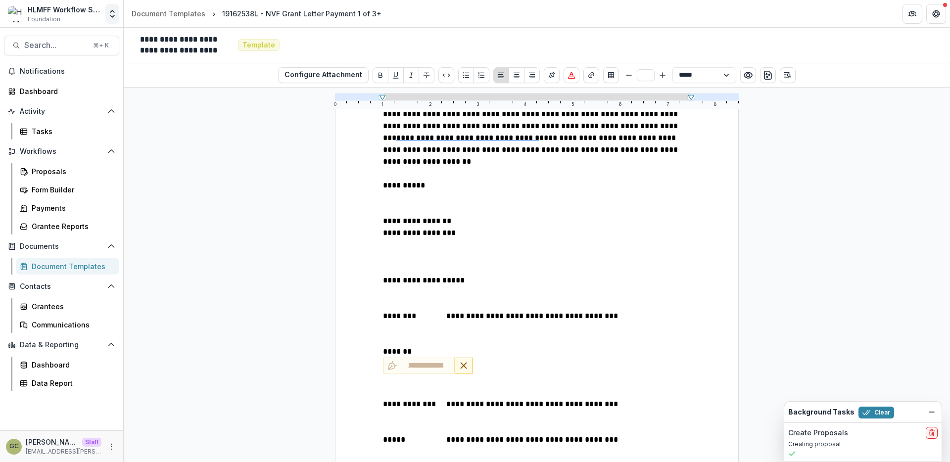
click at [109, 11] on icon "Open entity switcher" at bounding box center [112, 14] width 10 height 10
click at [176, 191] on div "**********" at bounding box center [537, 275] width 826 height 374
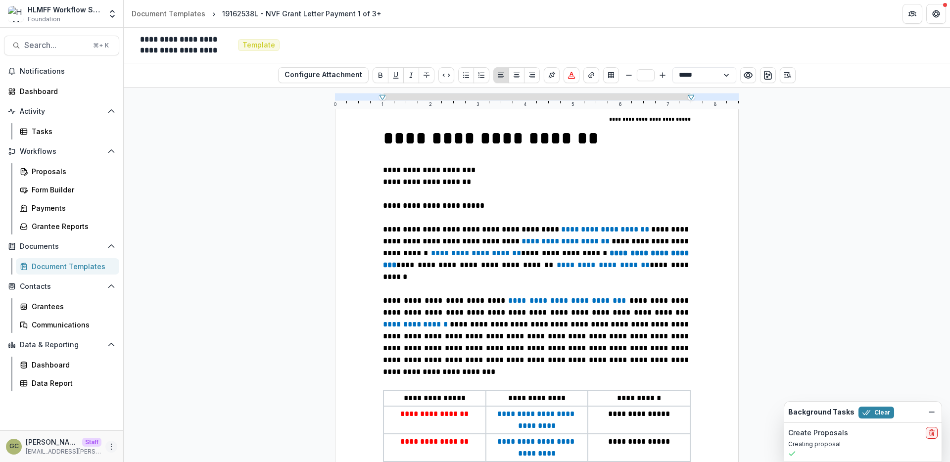
click at [108, 449] on icon "More" at bounding box center [111, 447] width 8 height 8
click at [112, 21] on button "Open entity switcher" at bounding box center [112, 14] width 14 height 20
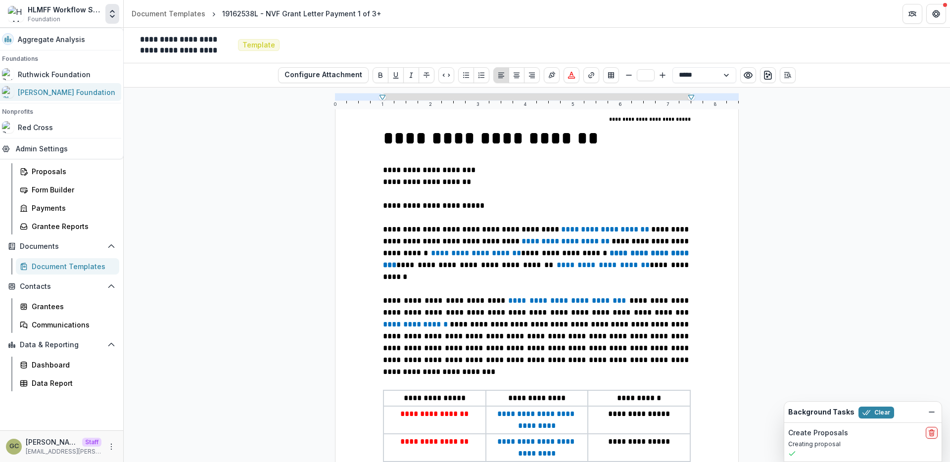
click at [87, 90] on div "[PERSON_NAME] Foundation" at bounding box center [58, 92] width 113 height 12
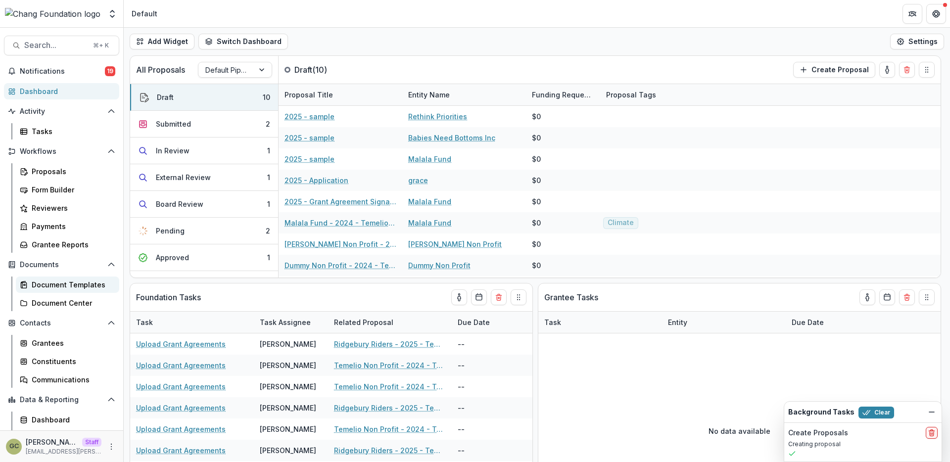
click at [72, 288] on div "Document Templates" at bounding box center [72, 284] width 80 height 10
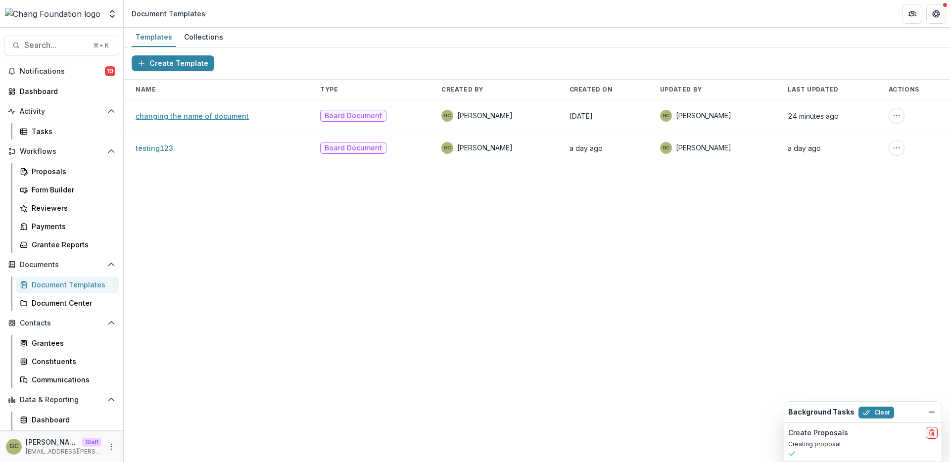
click at [215, 113] on link "changing the name of document" at bounding box center [192, 116] width 113 height 8
click at [182, 63] on button "Create Template" at bounding box center [173, 63] width 83 height 16
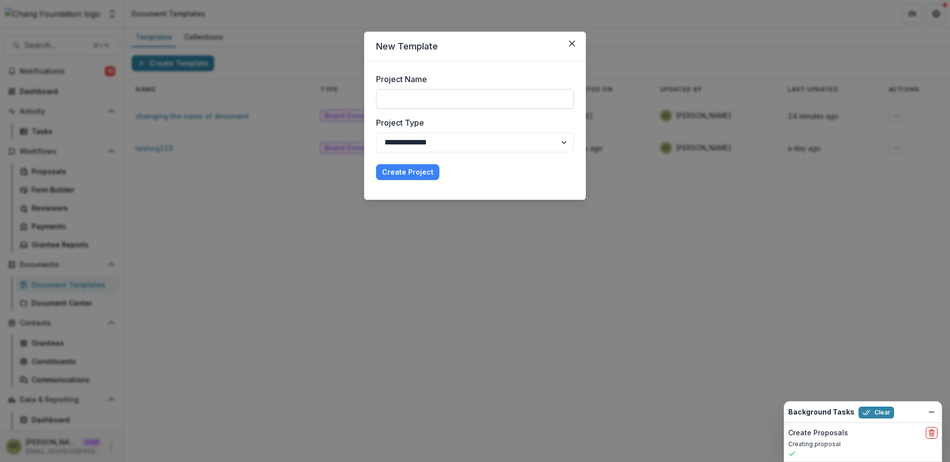
click at [445, 108] on input "Project Name" at bounding box center [475, 99] width 198 height 20
type input "*"
type input "**********"
click at [376, 164] on button "Create Project" at bounding box center [407, 172] width 63 height 16
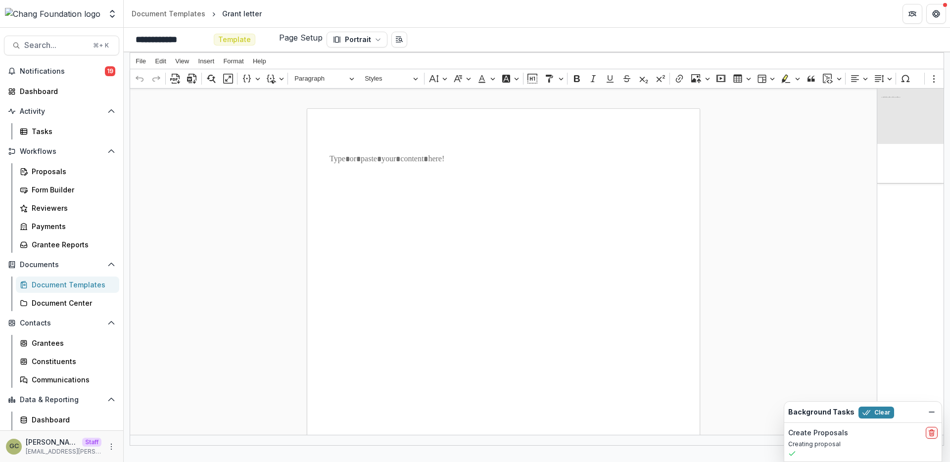
click at [409, 157] on p "Rich Text Editor. Editing area: main. Press ⌥0 for help." at bounding box center [503, 159] width 348 height 12
click at [523, 148] on div "Rich Text Editor. Editing area: main. Press ⌥0 for help." at bounding box center [504, 385] width 394 height 555
click at [111, 9] on icon "Open entity switcher" at bounding box center [112, 14] width 10 height 10
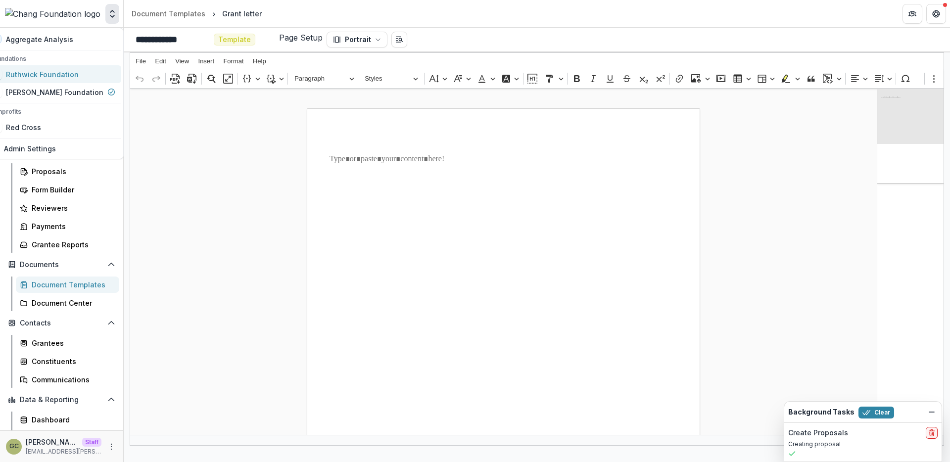
click at [79, 77] on div "Ruthwick Foundation" at bounding box center [42, 74] width 73 height 10
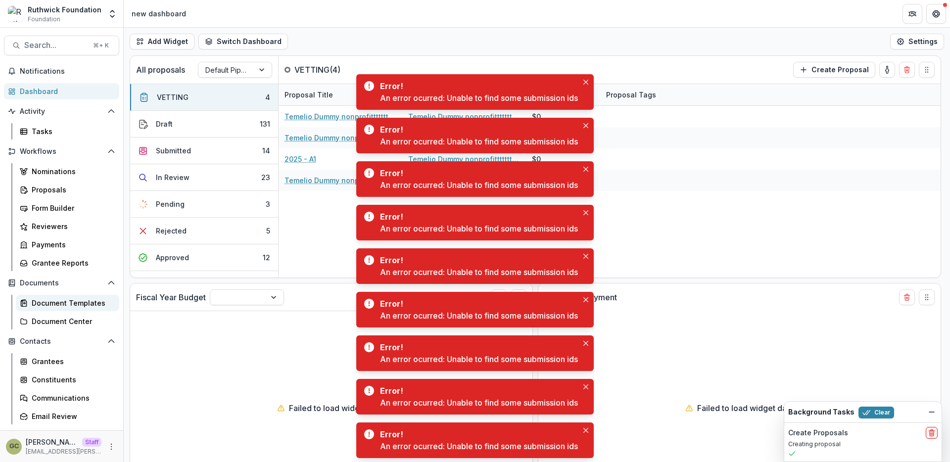
click at [86, 308] on div "Document Templates" at bounding box center [72, 303] width 80 height 10
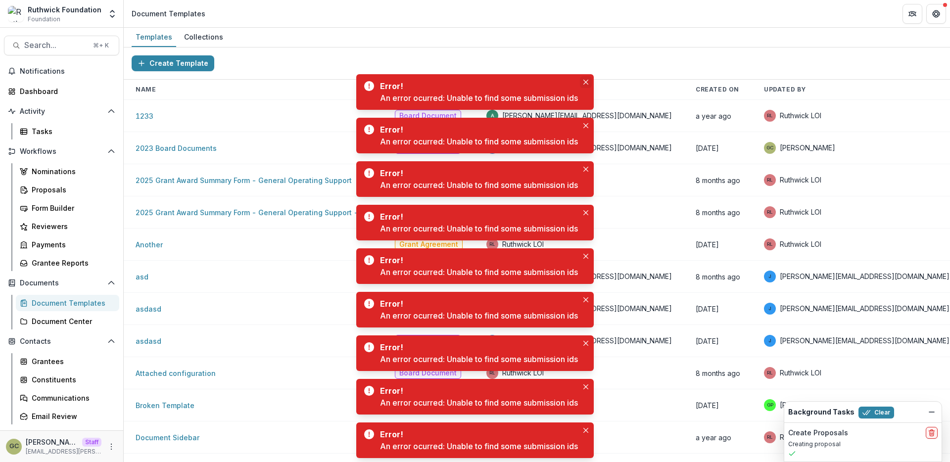
click at [588, 81] on icon "Close" at bounding box center [585, 82] width 5 height 5
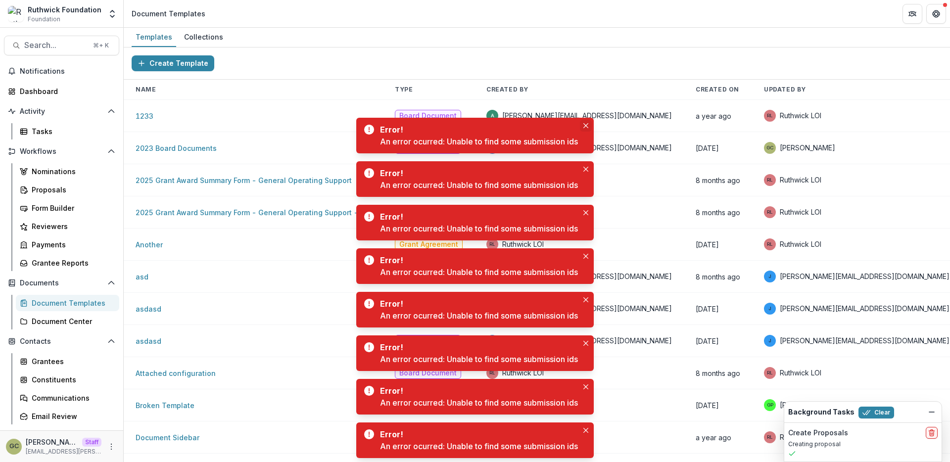
click at [588, 126] on icon "Close" at bounding box center [585, 125] width 5 height 5
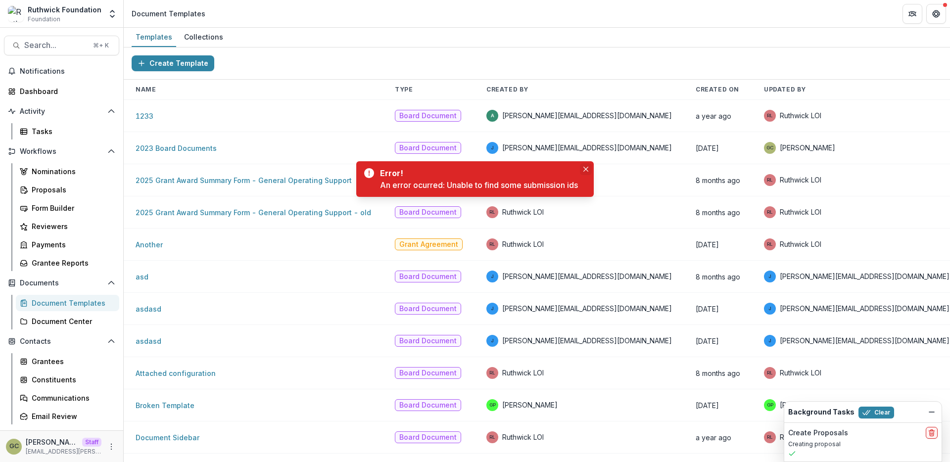
click at [592, 169] on button "Close" at bounding box center [586, 169] width 12 height 12
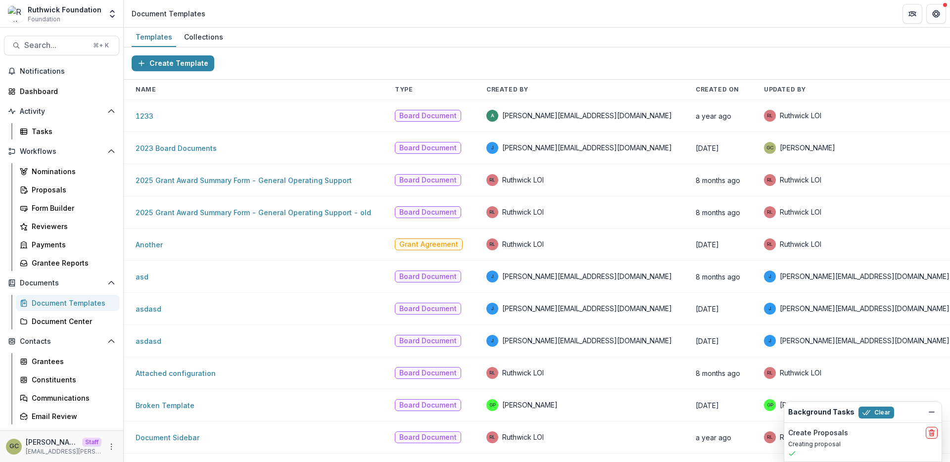
scroll to position [26, 0]
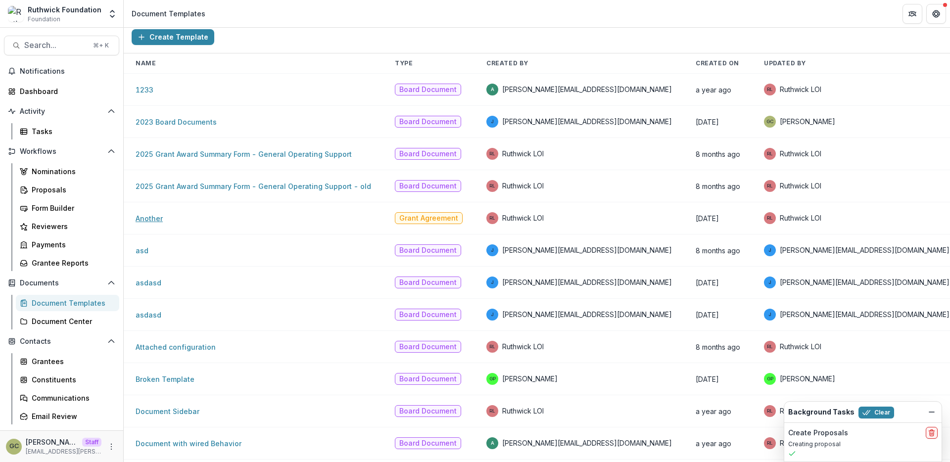
click at [144, 218] on link "Another" at bounding box center [149, 218] width 27 height 8
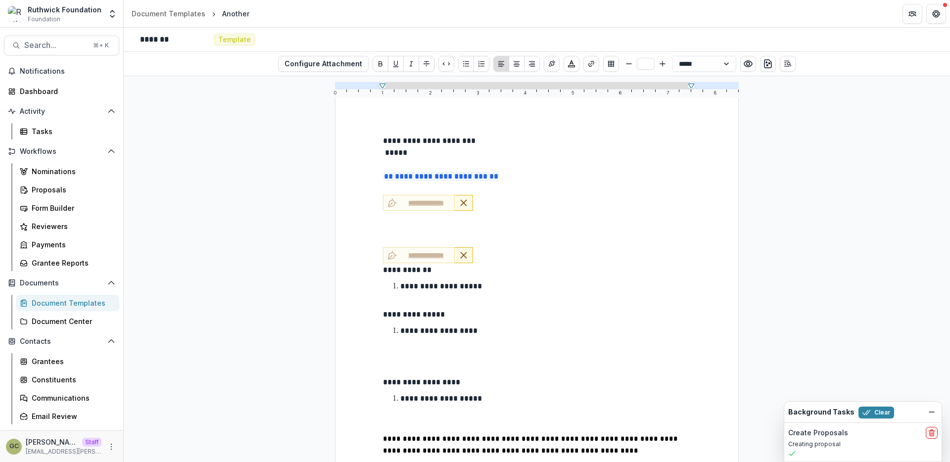
click at [516, 266] on p "**********" at bounding box center [537, 270] width 308 height 12
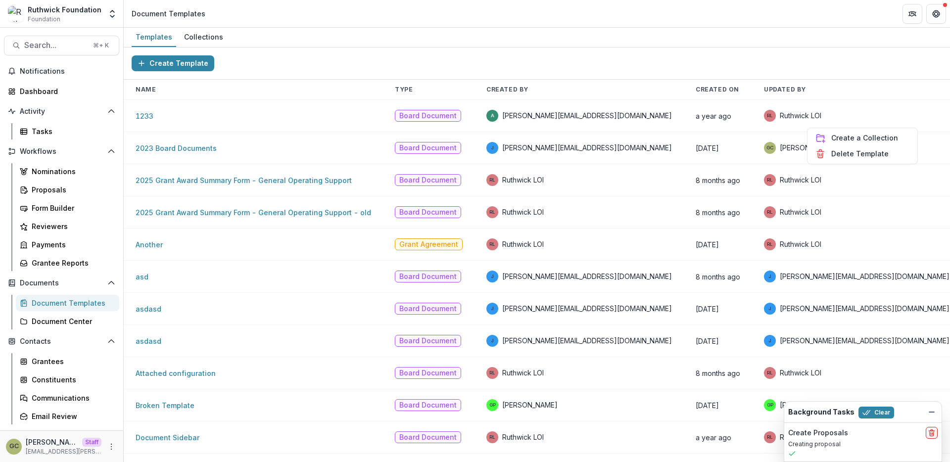
click at [143, 244] on link "Another" at bounding box center [149, 244] width 27 height 8
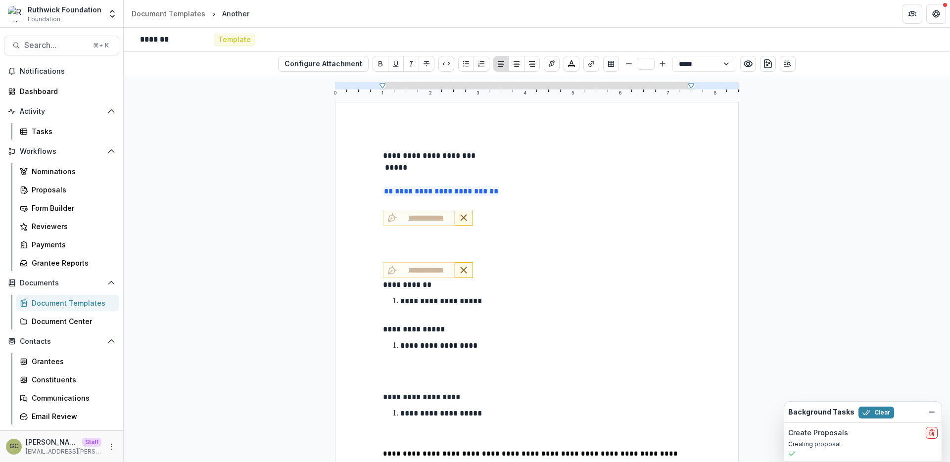
click at [574, 229] on p at bounding box center [537, 233] width 308 height 12
click at [73, 15] on div "[PERSON_NAME] Foundation Foundation" at bounding box center [65, 13] width 74 height 19
click at [111, 16] on polyline "Open entity switcher" at bounding box center [112, 16] width 4 height 2
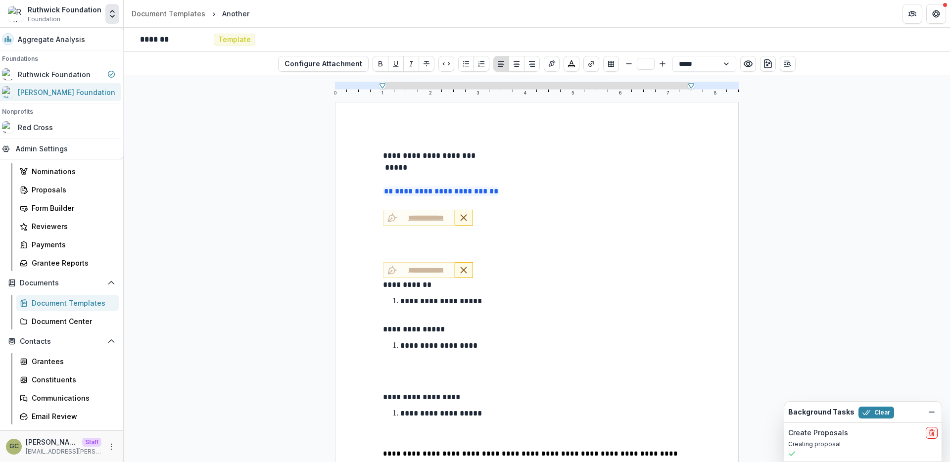
click at [91, 94] on div "[PERSON_NAME] Foundation" at bounding box center [58, 92] width 113 height 12
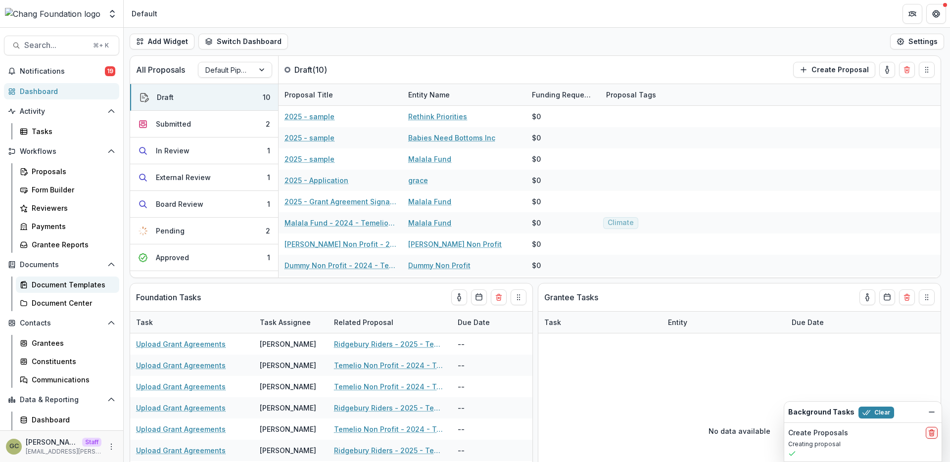
click at [77, 288] on div "Document Templates" at bounding box center [72, 284] width 80 height 10
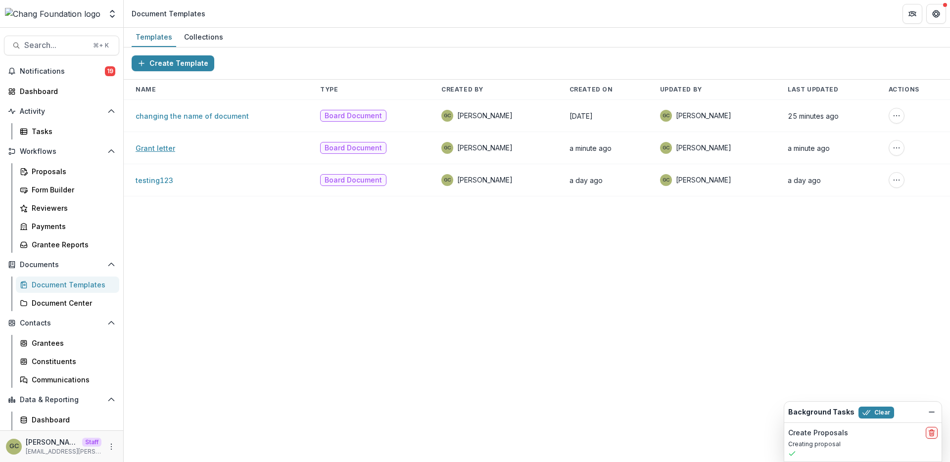
click at [164, 146] on link "Grant letter" at bounding box center [156, 148] width 40 height 8
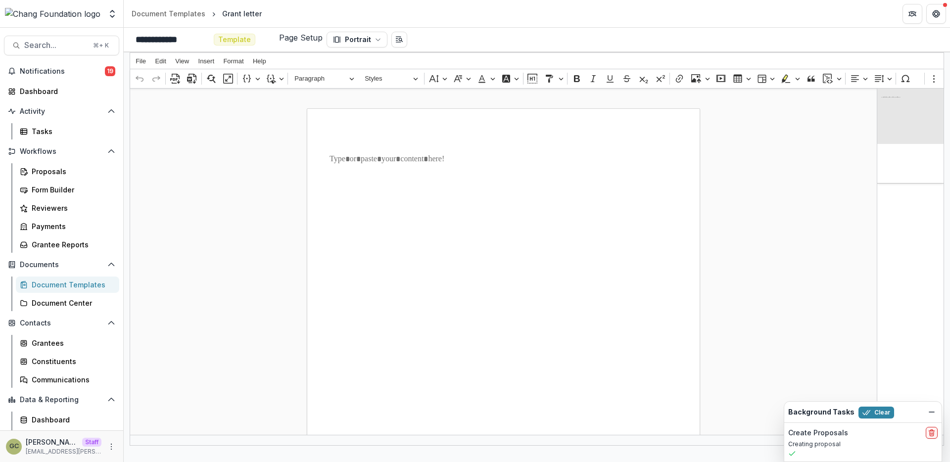
click at [518, 226] on div "Rich Text Editor. Editing area: main. Press ⌥0 for help." at bounding box center [504, 385] width 394 height 555
click at [521, 155] on p "Rich Text Editor. Editing area: main. Press ⌥0 for help." at bounding box center [503, 159] width 348 height 12
click at [110, 11] on icon "Open entity switcher" at bounding box center [112, 14] width 10 height 10
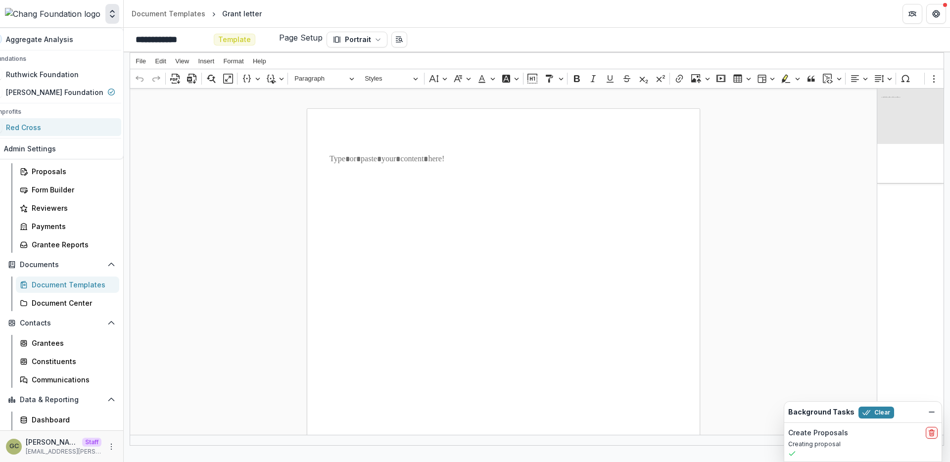
click at [71, 127] on div "Red Cross" at bounding box center [52, 127] width 125 height 12
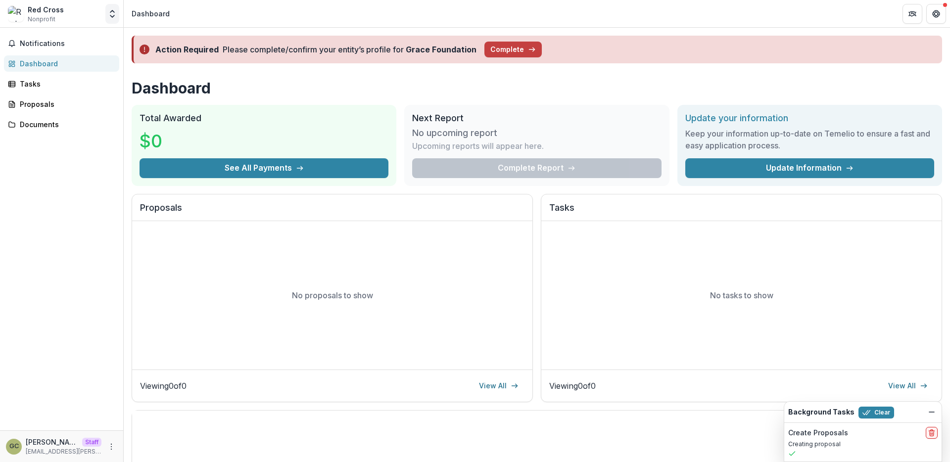
click at [112, 13] on icon "Open entity switcher" at bounding box center [112, 14] width 10 height 10
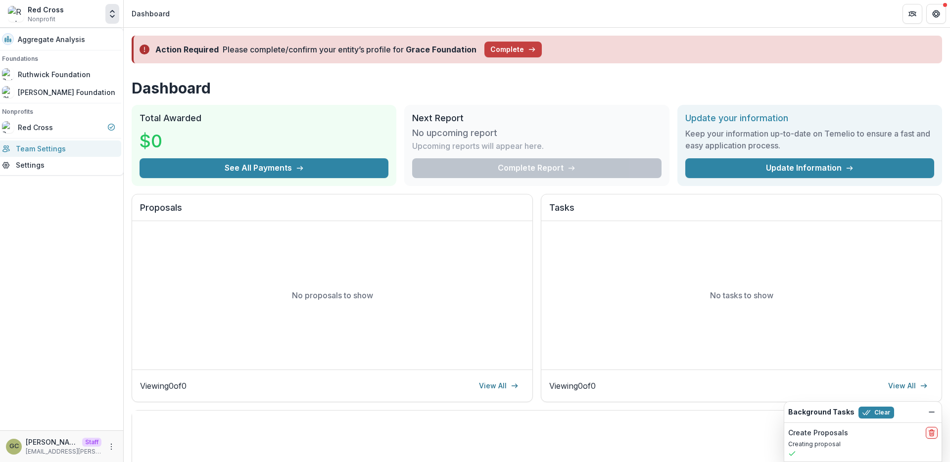
click at [74, 143] on link "Team Settings" at bounding box center [58, 148] width 125 height 16
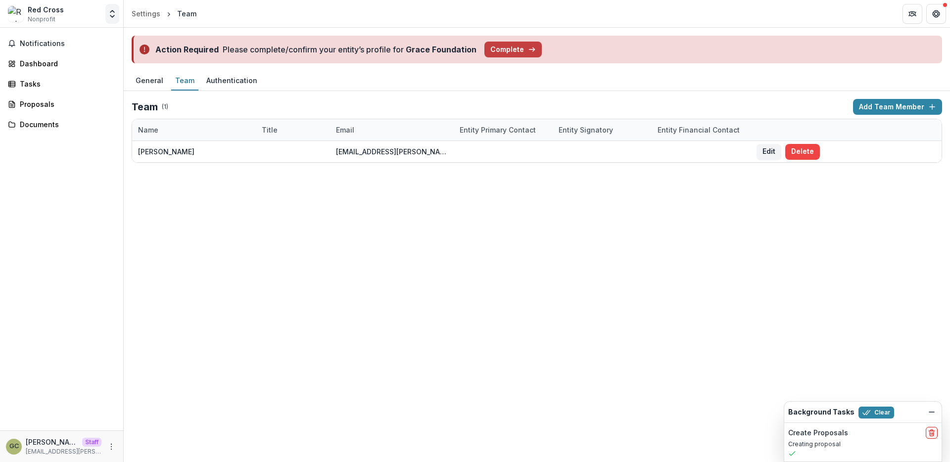
click at [115, 13] on icon "Open entity switcher" at bounding box center [112, 14] width 10 height 10
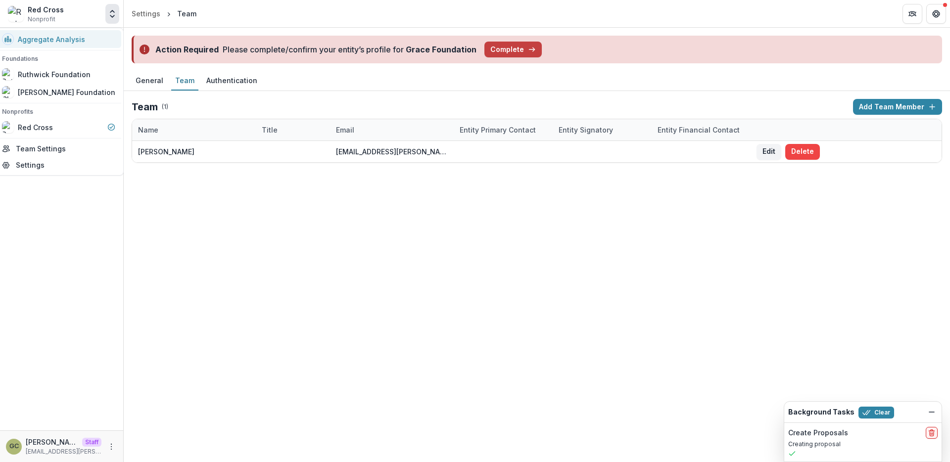
click at [91, 43] on div "Aggregate Analysis" at bounding box center [58, 39] width 113 height 12
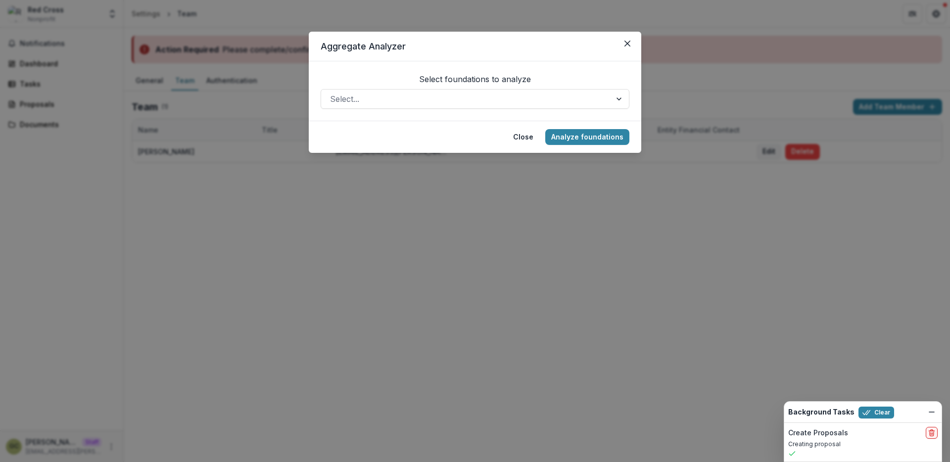
click at [624, 53] on header "Aggregate Analyzer" at bounding box center [475, 47] width 332 height 30
click at [632, 42] on button "Close" at bounding box center [627, 44] width 16 height 16
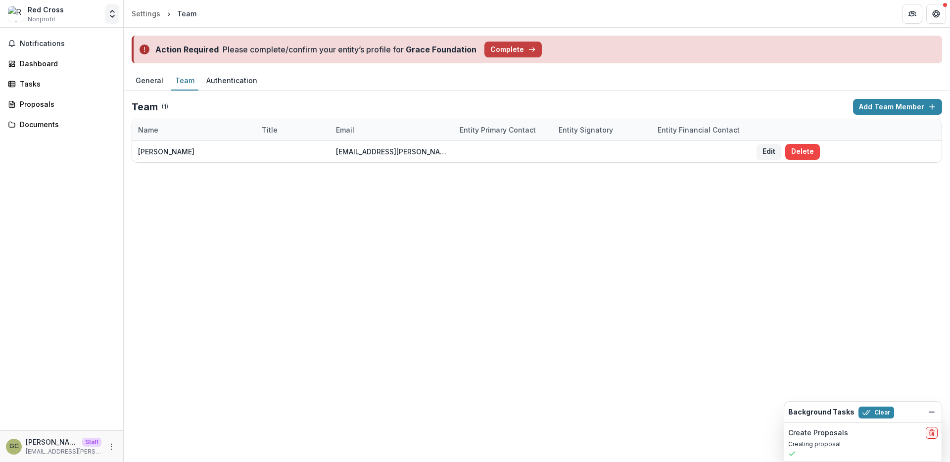
click at [112, 11] on icon "Open entity switcher" at bounding box center [112, 14] width 10 height 10
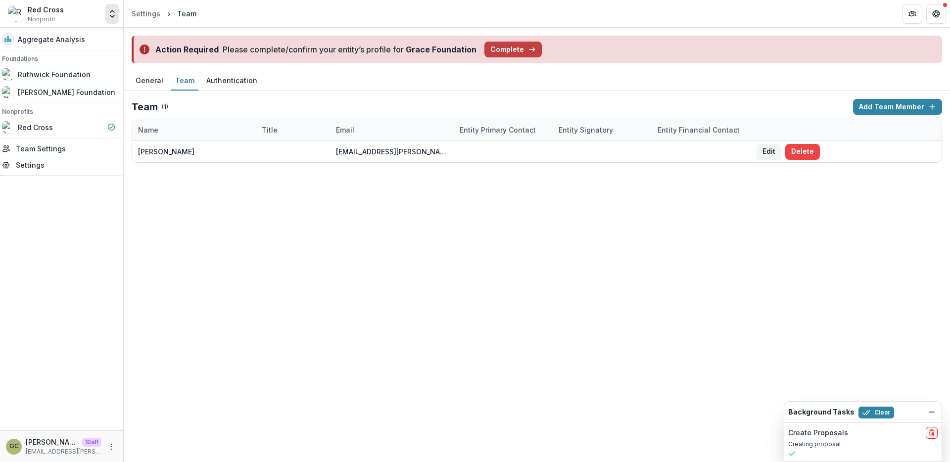
click at [104, 414] on div "Notifications Dashboard Tasks Proposals Documents" at bounding box center [61, 229] width 123 height 403
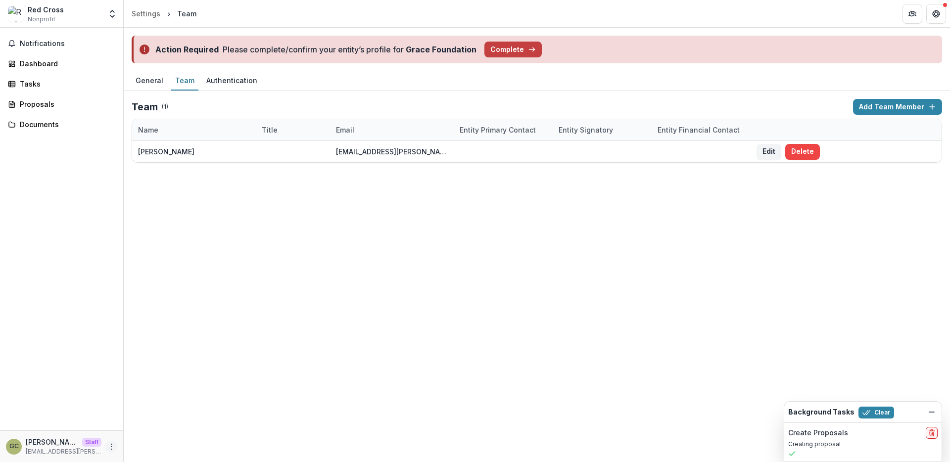
click at [110, 445] on icon "More" at bounding box center [111, 447] width 8 height 8
click at [139, 441] on button "Logout" at bounding box center [177, 442] width 106 height 16
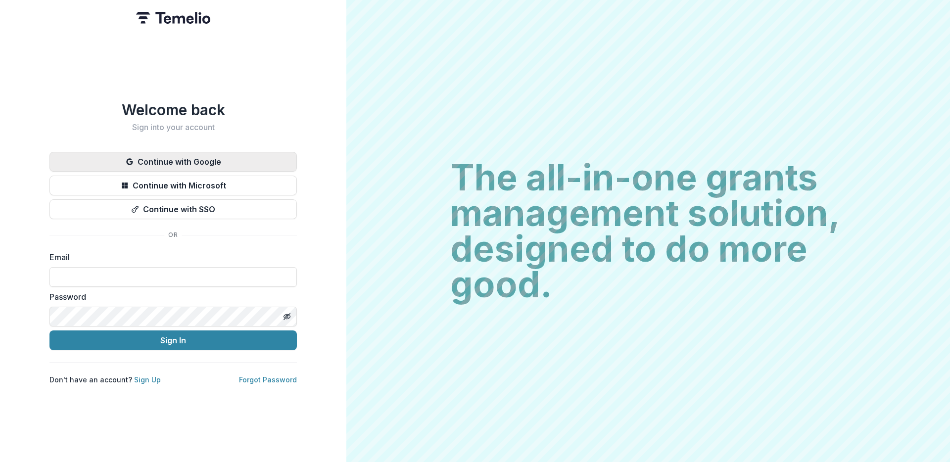
click at [217, 164] on button "Continue with Google" at bounding box center [172, 162] width 247 height 20
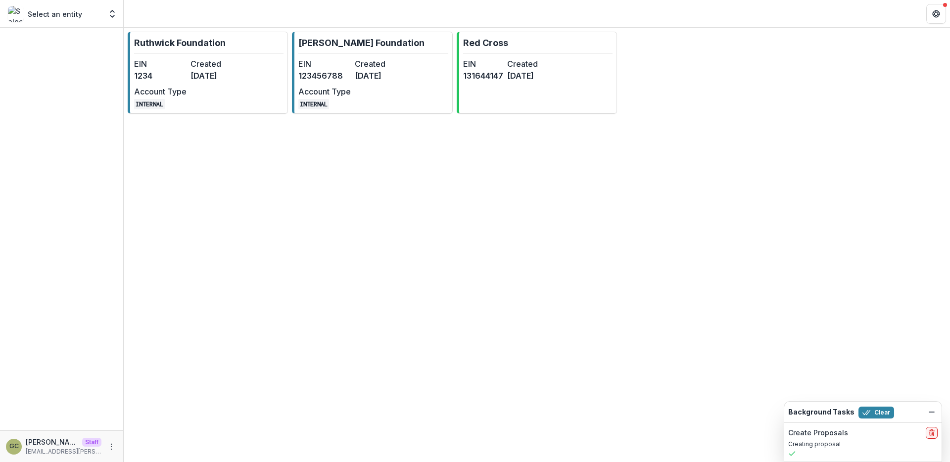
click at [359, 130] on div "Ruthwick Foundation EIN 1234 Created 3 years ago Account Type INTERNAL Chang Fo…" at bounding box center [537, 85] width 826 height 114
click at [359, 132] on div "Ruthwick Foundation EIN 1234 Created 3 years ago Account Type INTERNAL Chang Fo…" at bounding box center [537, 85] width 826 height 114
click at [263, 70] on link "Ruthwick Foundation EIN 1234 Created 3 years ago Account Type INTERNAL" at bounding box center [208, 73] width 160 height 82
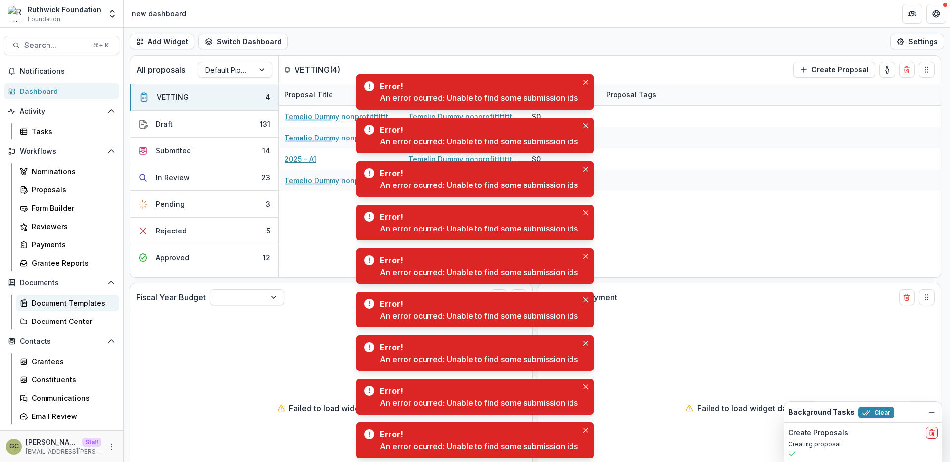
click at [93, 302] on div "Document Templates" at bounding box center [72, 303] width 80 height 10
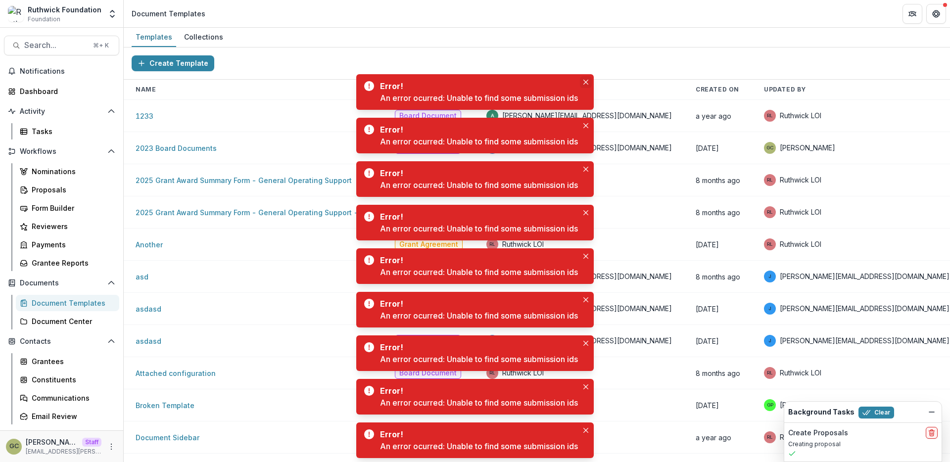
click at [588, 83] on icon "Close" at bounding box center [585, 82] width 5 height 5
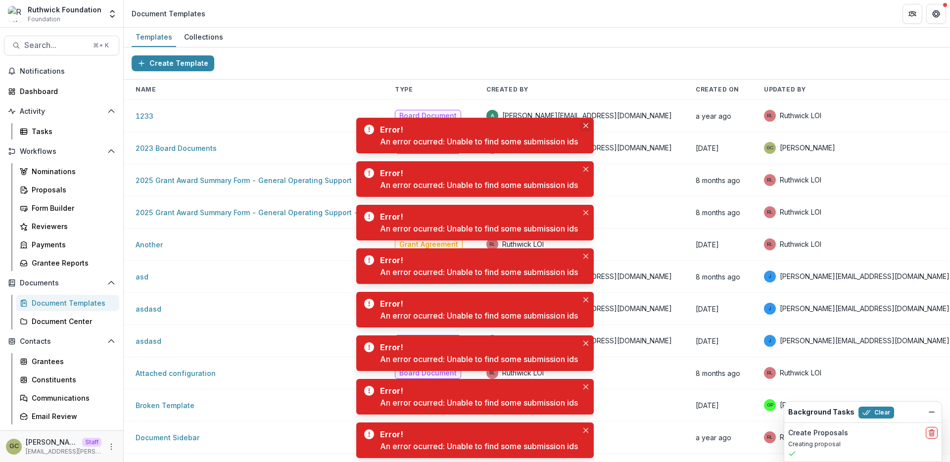
click at [586, 128] on icon "Close" at bounding box center [585, 125] width 5 height 5
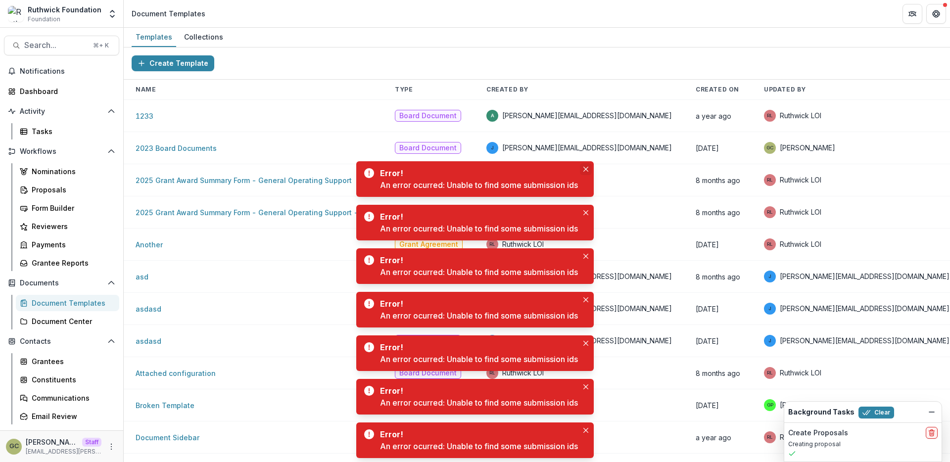
click at [585, 169] on icon "Close" at bounding box center [585, 169] width 5 height 5
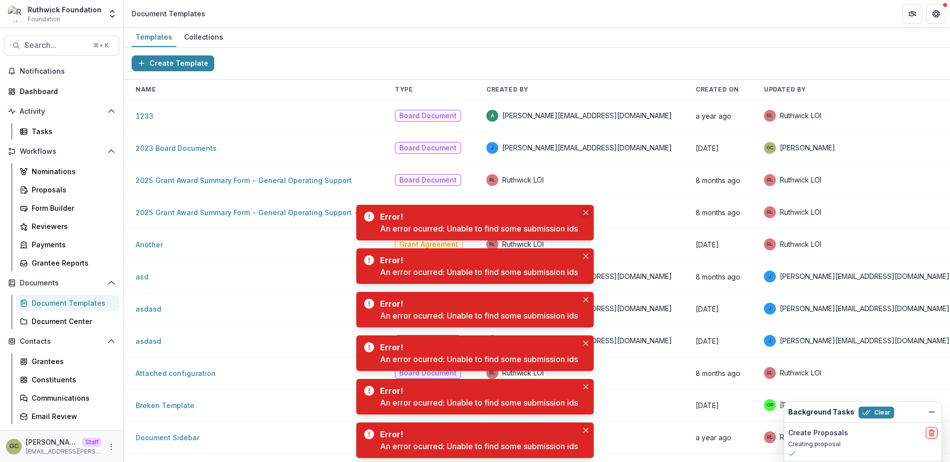
click at [587, 211] on icon "Close" at bounding box center [585, 212] width 5 height 5
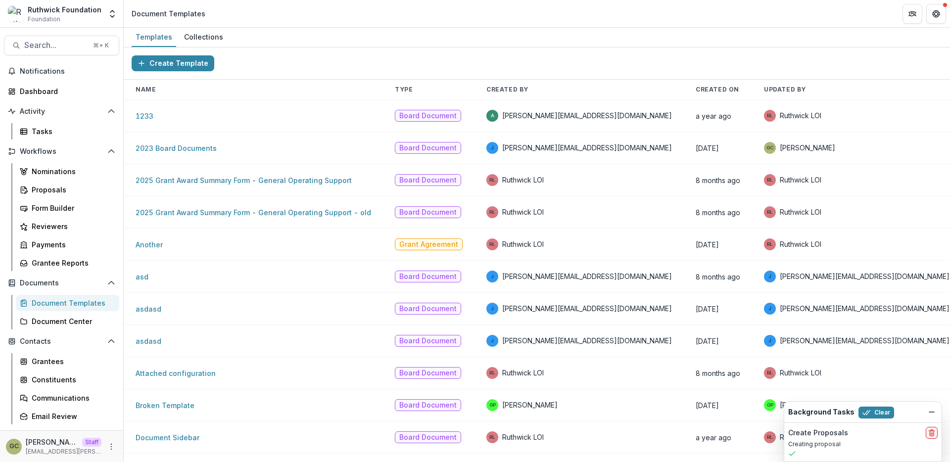
click at [575, 253] on td "RL Ruthwick LOI" at bounding box center [578, 244] width 209 height 32
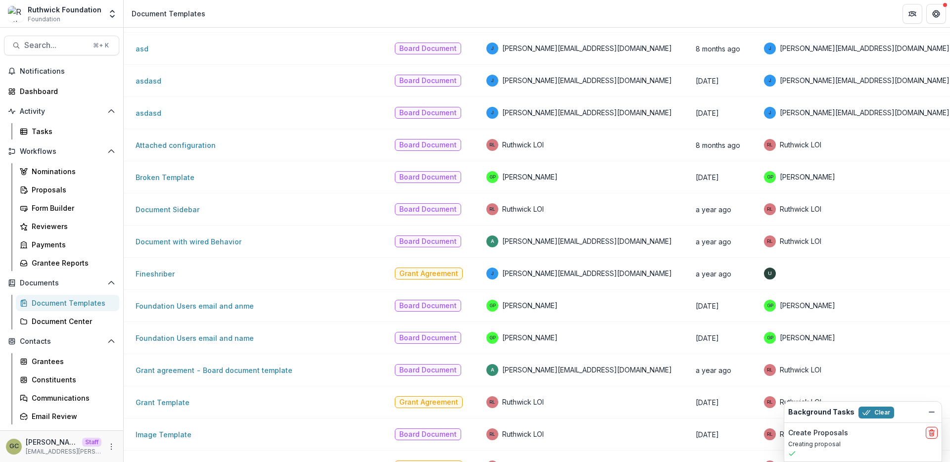
scroll to position [275, 0]
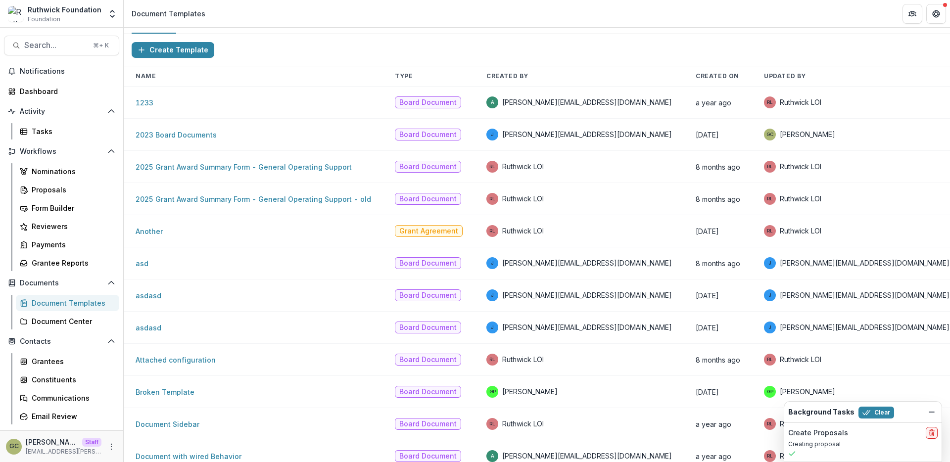
scroll to position [0, 0]
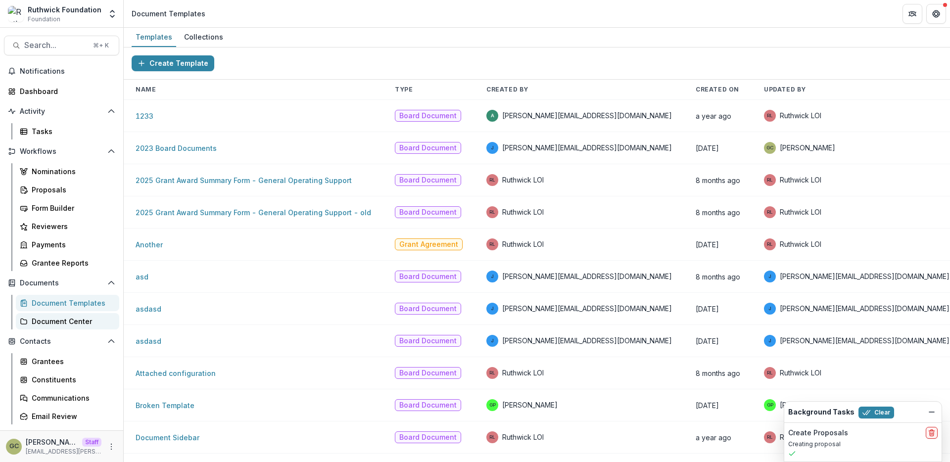
click at [65, 320] on div "Document Center" at bounding box center [72, 321] width 80 height 10
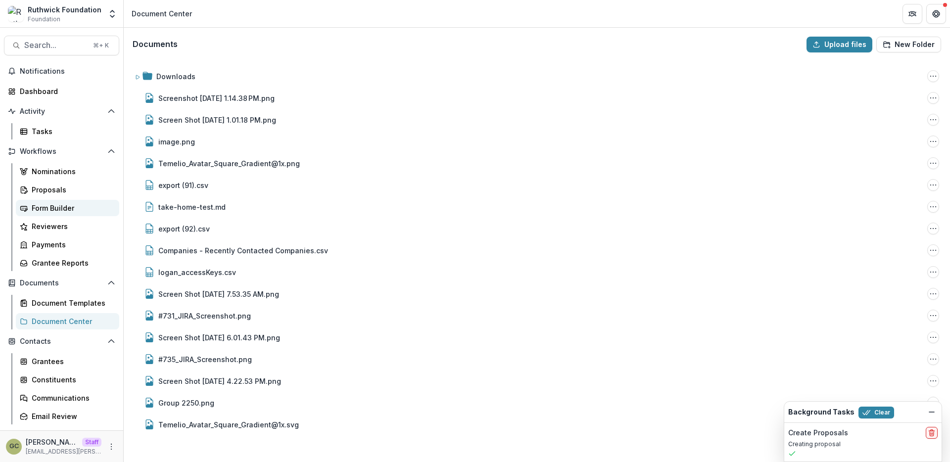
click at [66, 207] on div "Form Builder" at bounding box center [72, 208] width 80 height 10
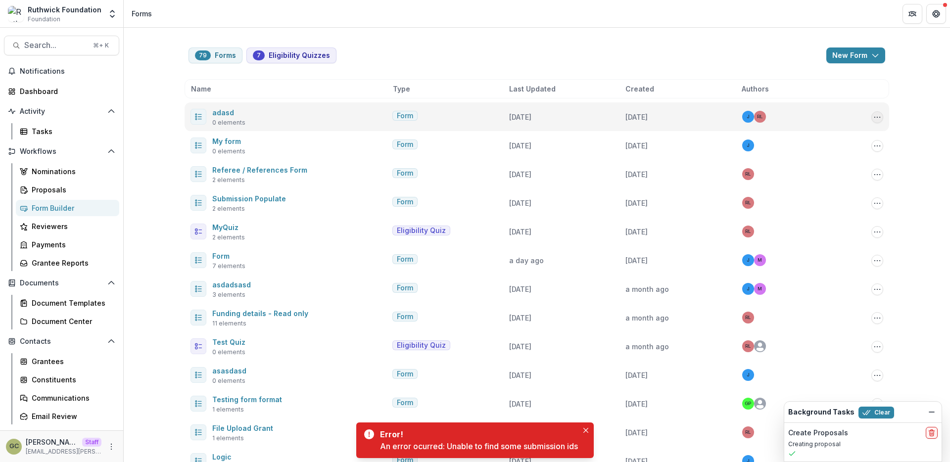
click at [879, 114] on icon "Options" at bounding box center [877, 117] width 8 height 8
click at [879, 113] on icon "Options" at bounding box center [877, 117] width 8 height 8
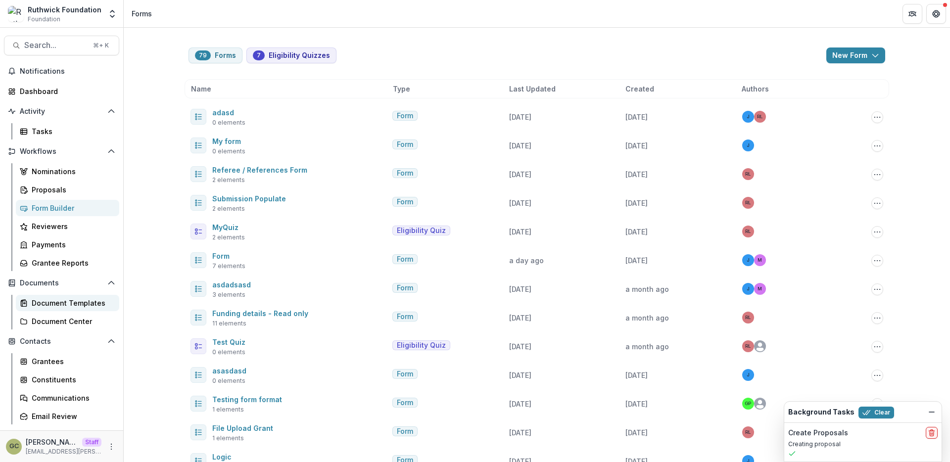
click at [77, 302] on div "Document Templates" at bounding box center [72, 303] width 80 height 10
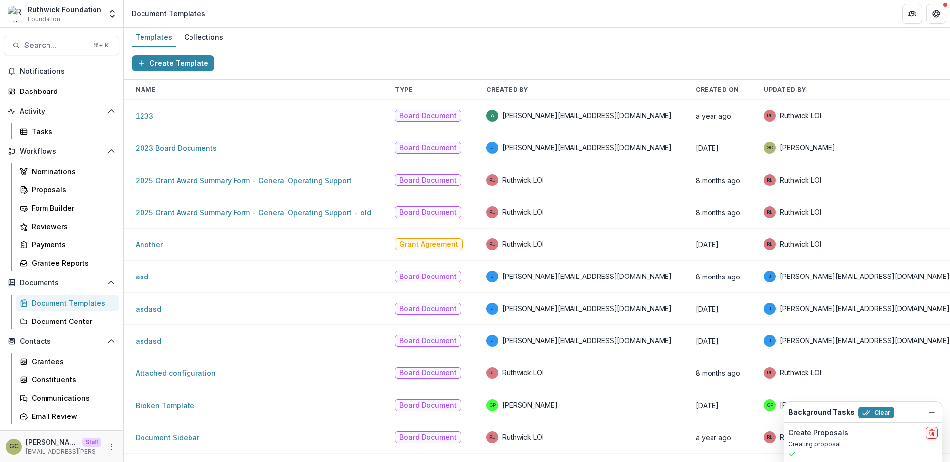
click at [155, 244] on link "Another" at bounding box center [149, 244] width 27 height 8
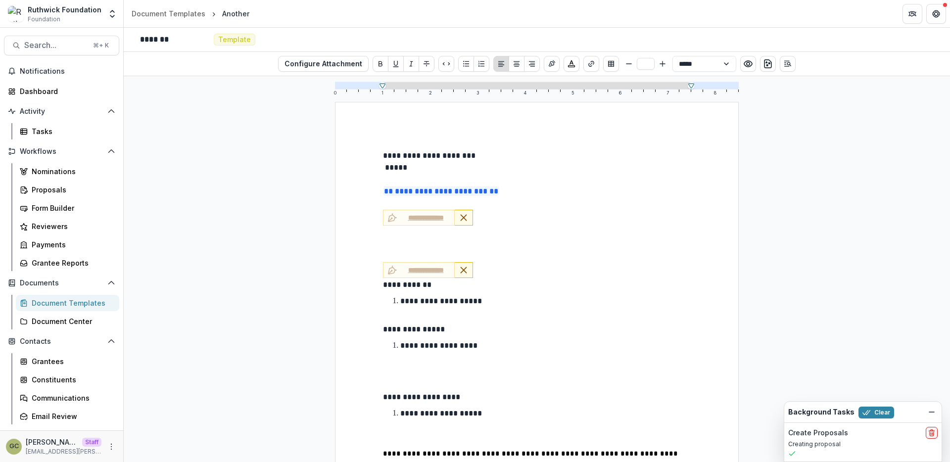
click at [552, 168] on p "*****" at bounding box center [537, 168] width 308 height 12
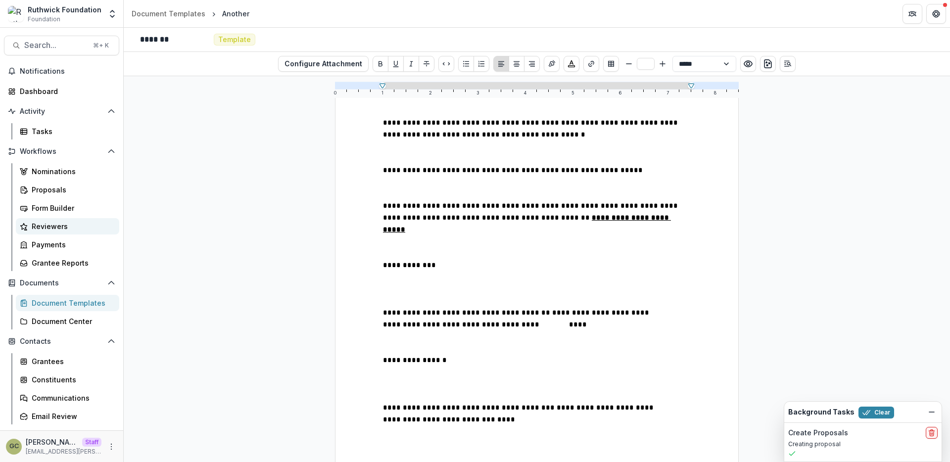
scroll to position [89, 0]
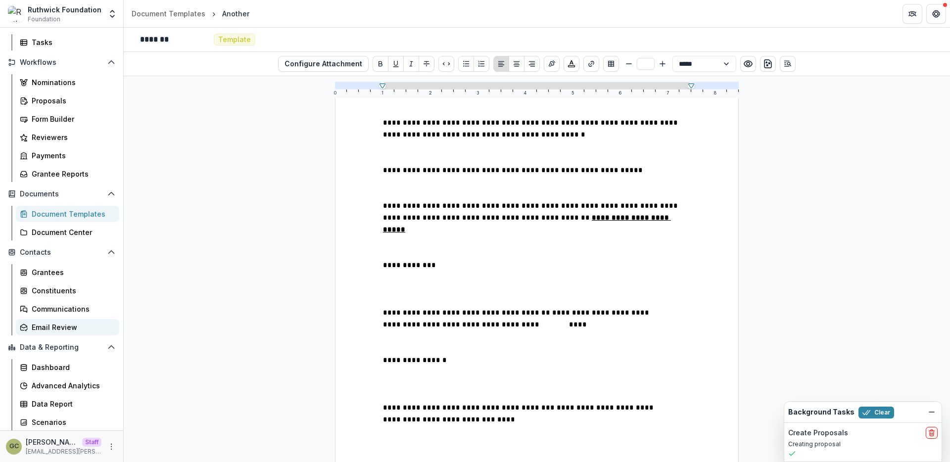
click at [75, 325] on div "Email Review" at bounding box center [72, 327] width 80 height 10
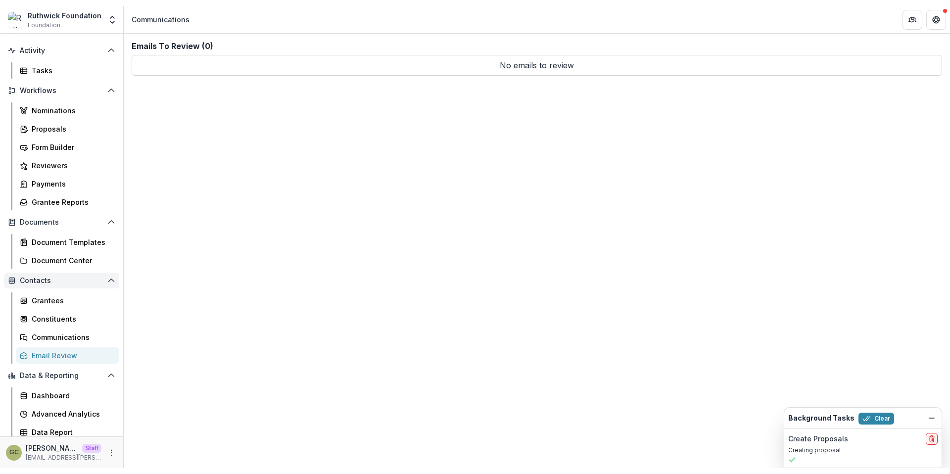
scroll to position [70, 0]
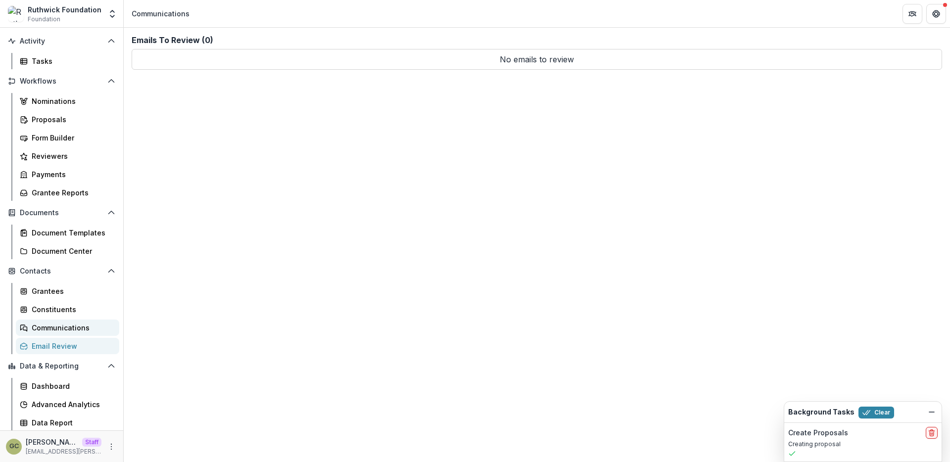
click at [80, 330] on div "Communications" at bounding box center [72, 327] width 80 height 10
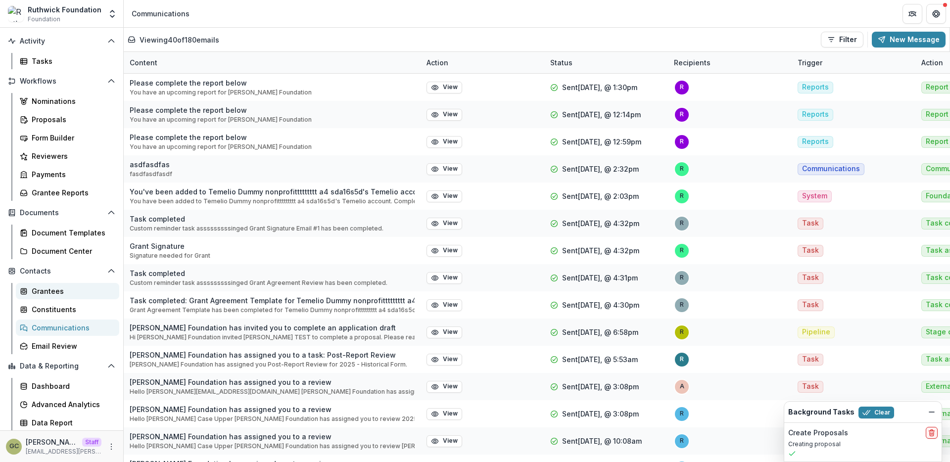
click at [66, 294] on div "Grantees" at bounding box center [72, 291] width 80 height 10
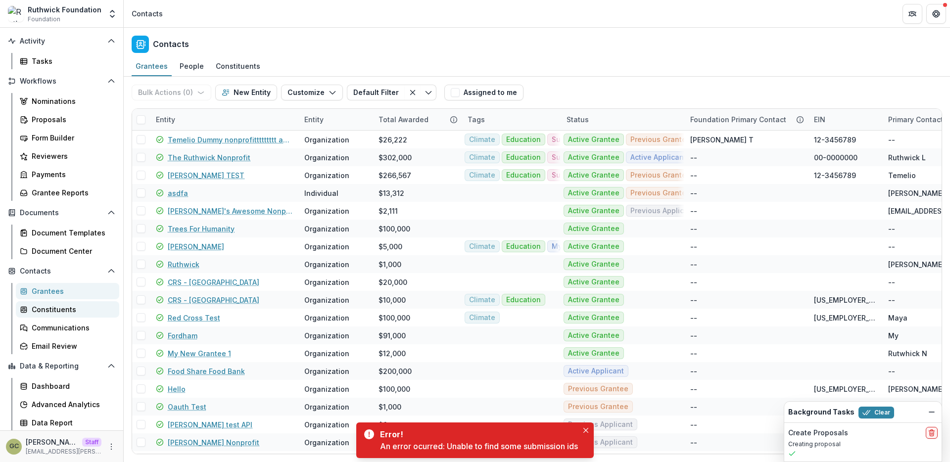
click at [69, 309] on div "Constituents" at bounding box center [72, 309] width 80 height 10
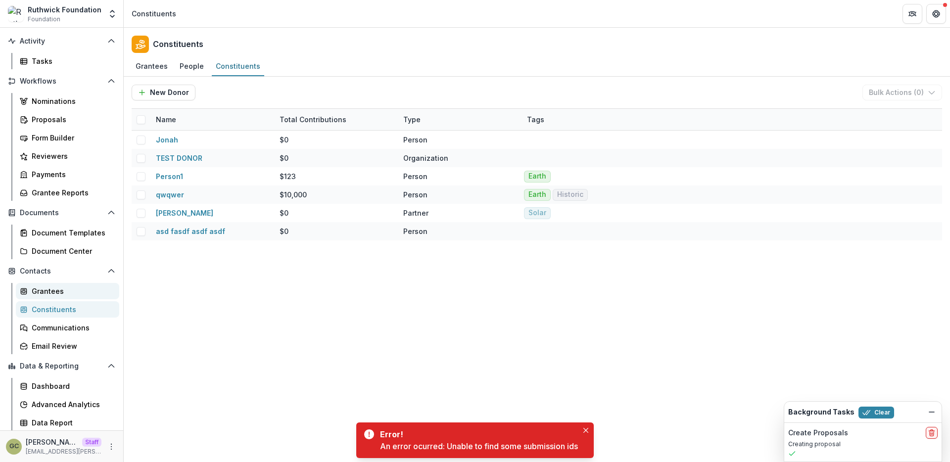
click at [60, 284] on link "Grantees" at bounding box center [67, 291] width 103 height 16
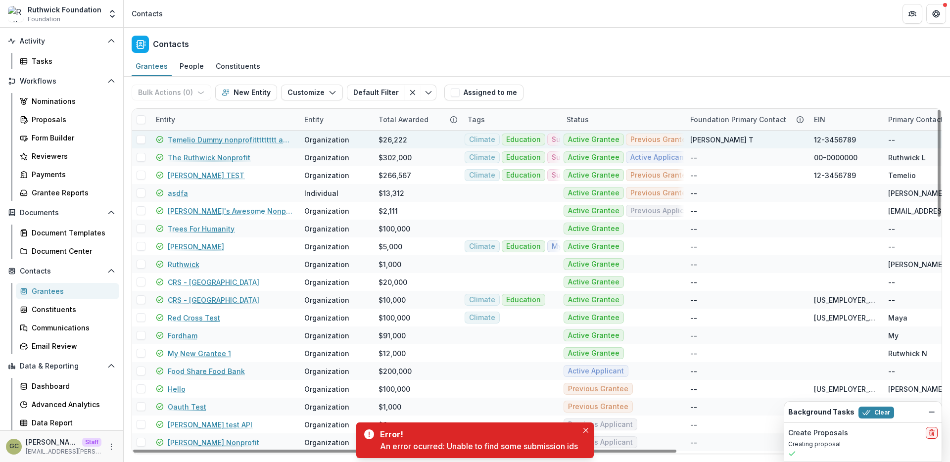
click at [231, 137] on link "Temelio Dummy nonprofittttttttt a4 sda16s5d" at bounding box center [230, 140] width 125 height 10
